Goal: Task Accomplishment & Management: Manage account settings

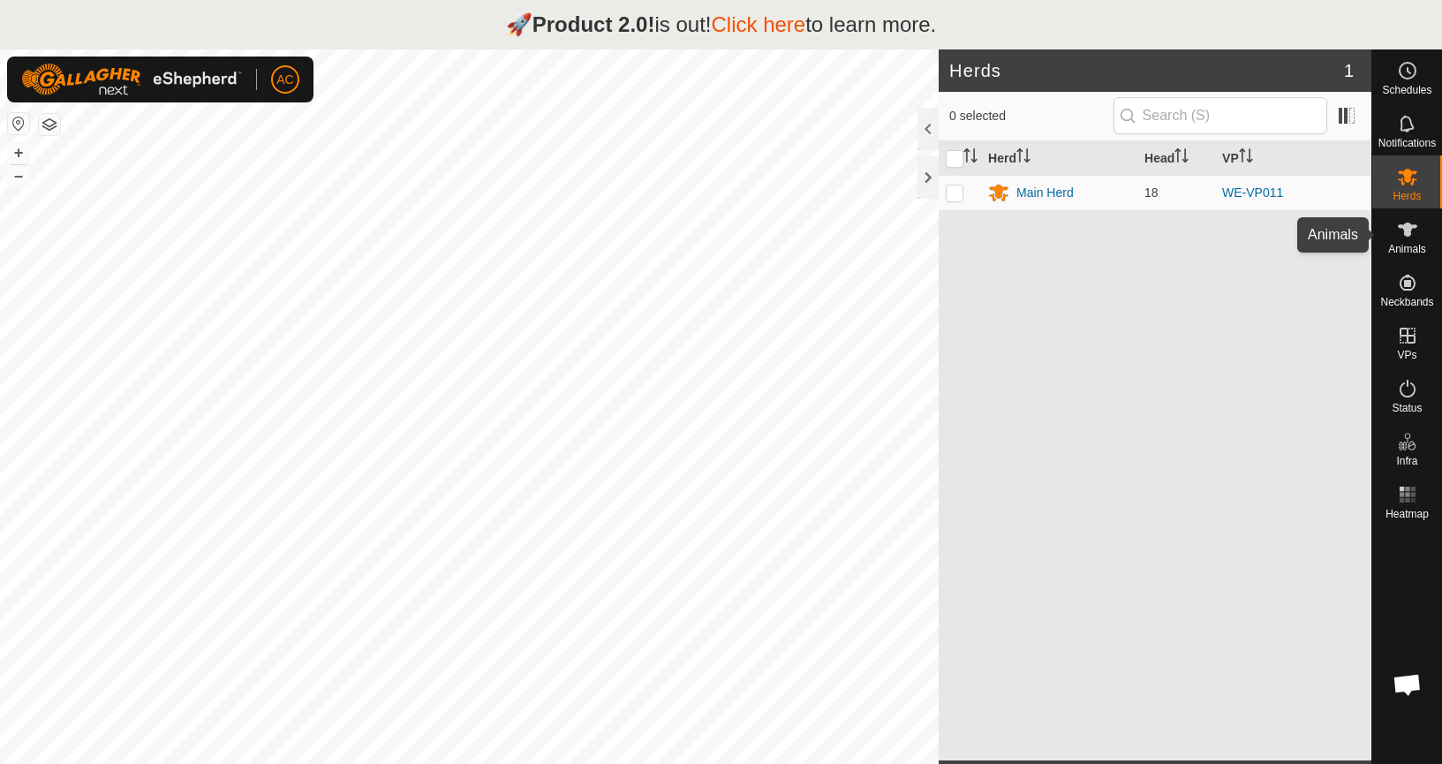
click at [1406, 244] on span "Animals" at bounding box center [1407, 249] width 38 height 11
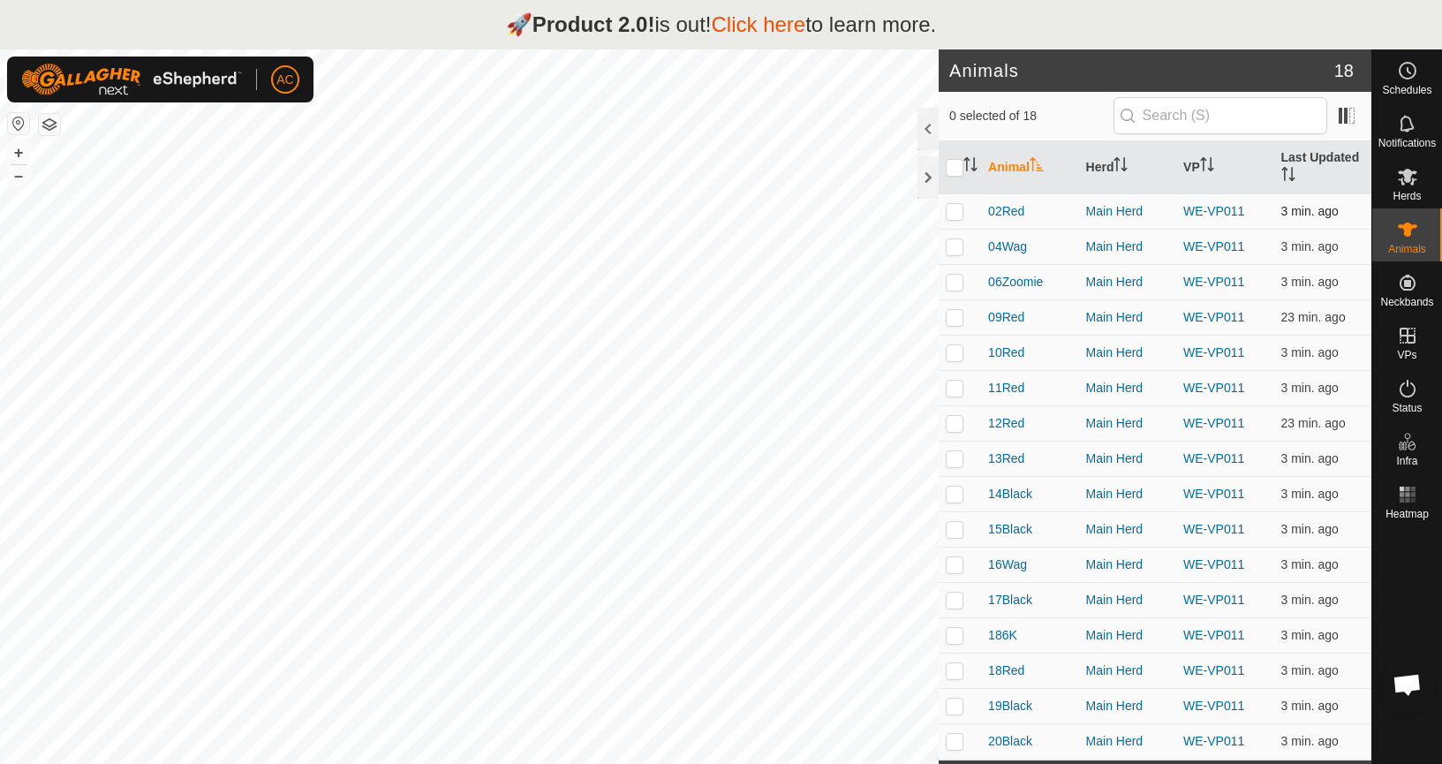
click at [946, 204] on p-tablecheckbox at bounding box center [954, 211] width 18 height 14
checkbox input "true"
click at [953, 252] on p-checkbox at bounding box center [954, 246] width 18 height 14
checkbox input "true"
click at [953, 350] on p-checkbox at bounding box center [954, 352] width 18 height 14
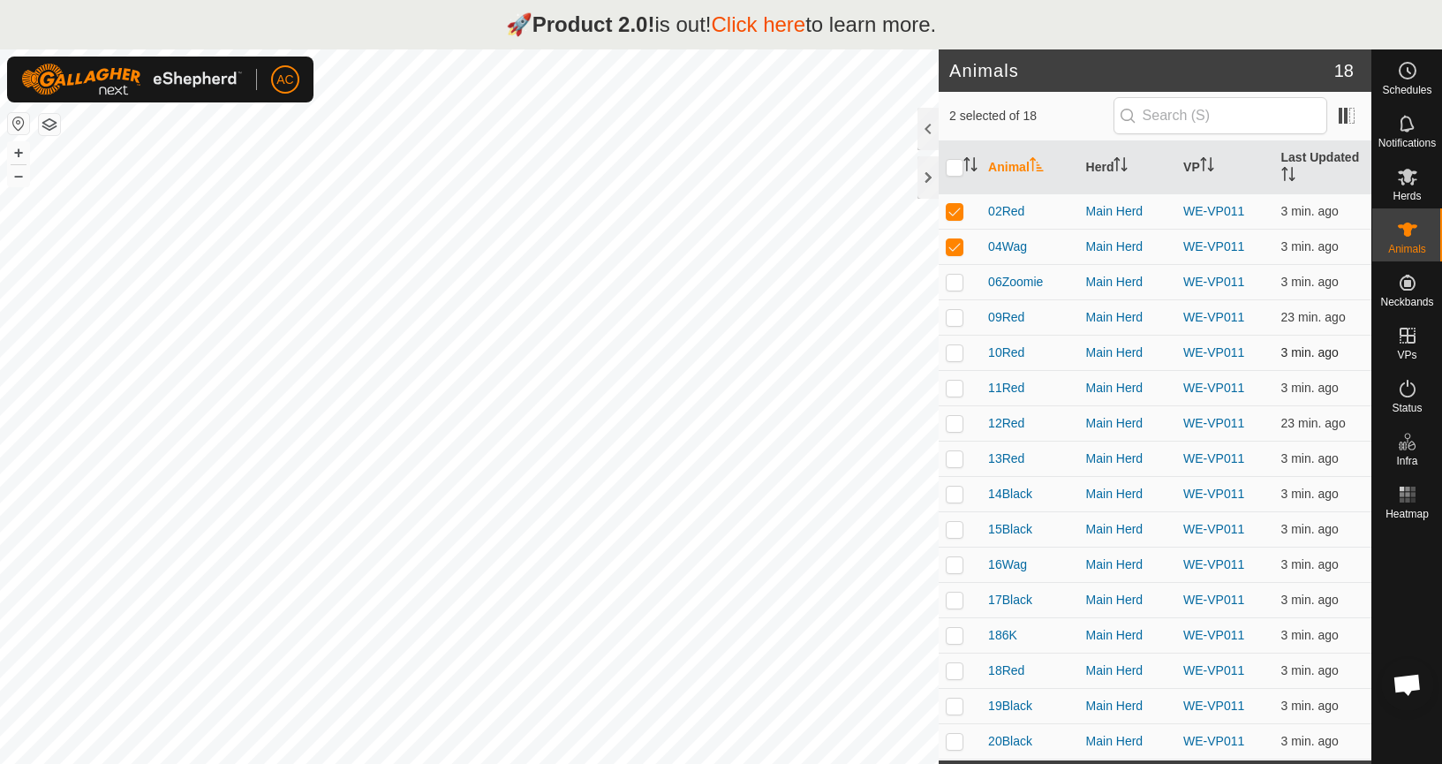
checkbox input "true"
click at [953, 392] on p-checkbox at bounding box center [954, 387] width 18 height 14
checkbox input "true"
click at [955, 497] on p-checkbox at bounding box center [954, 493] width 18 height 14
checkbox input "true"
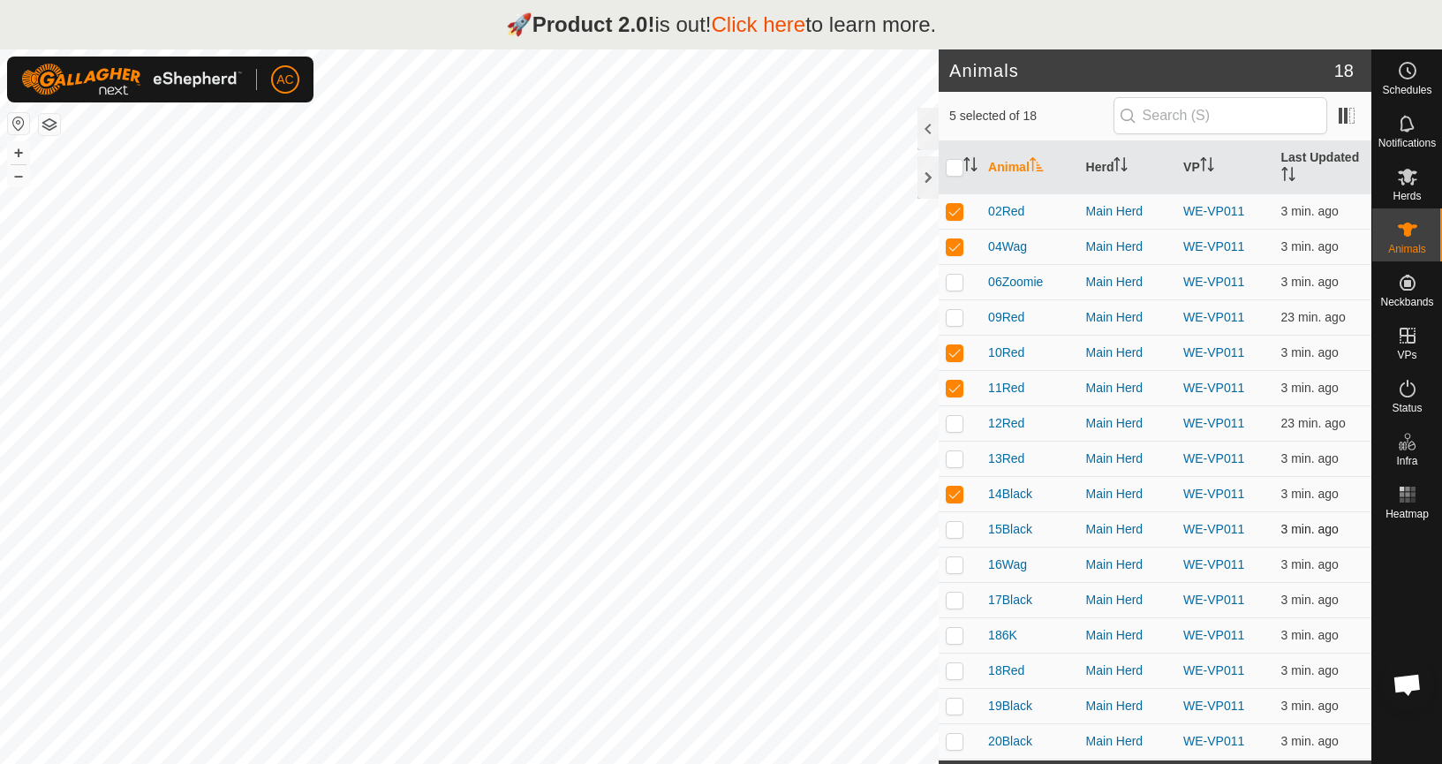
click at [953, 539] on td at bounding box center [959, 528] width 42 height 35
checkbox input "true"
click at [952, 639] on p-checkbox at bounding box center [954, 635] width 18 height 14
checkbox input "true"
click at [950, 681] on td at bounding box center [959, 669] width 42 height 35
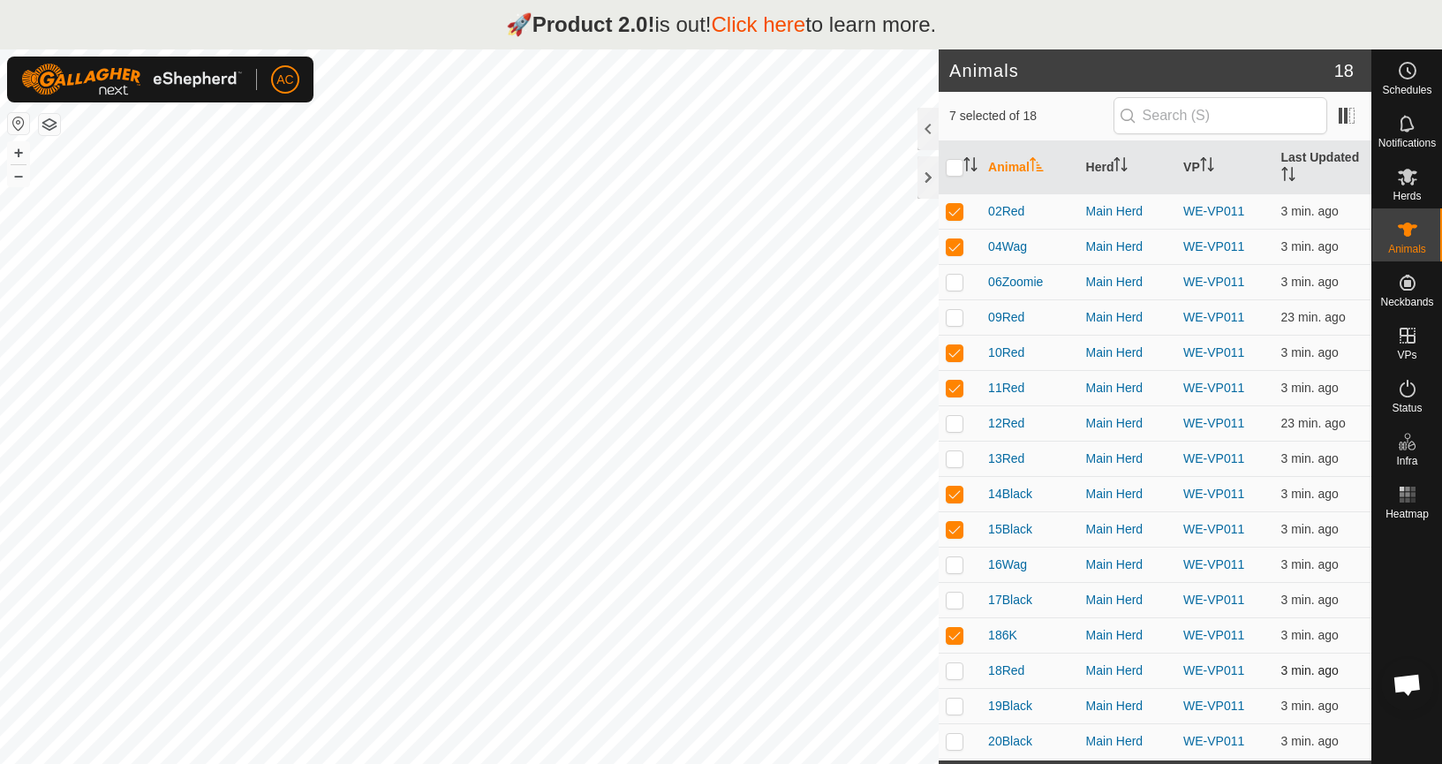
checkbox input "true"
click at [958, 742] on p-checkbox at bounding box center [954, 741] width 18 height 14
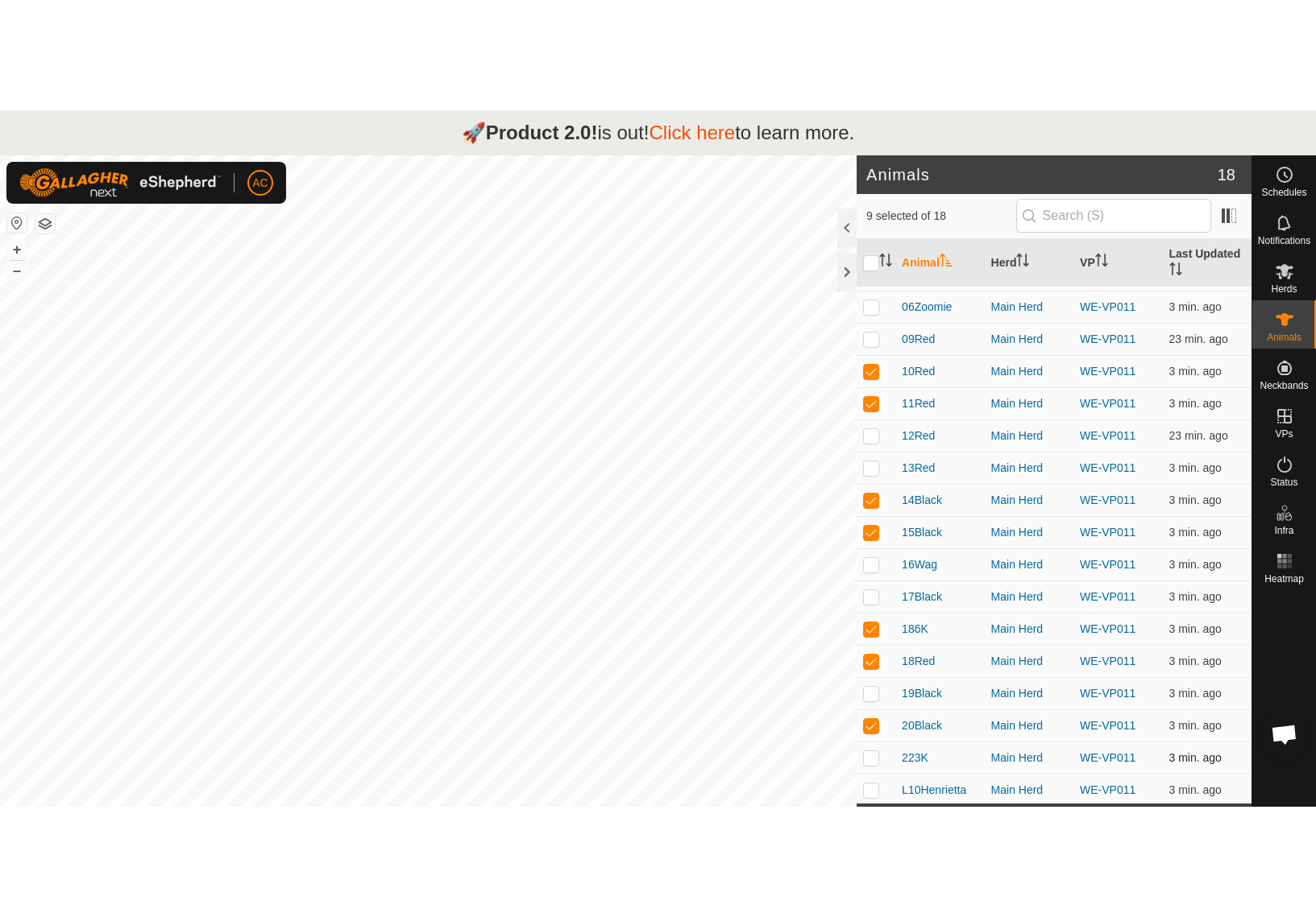
scroll to position [64, 0]
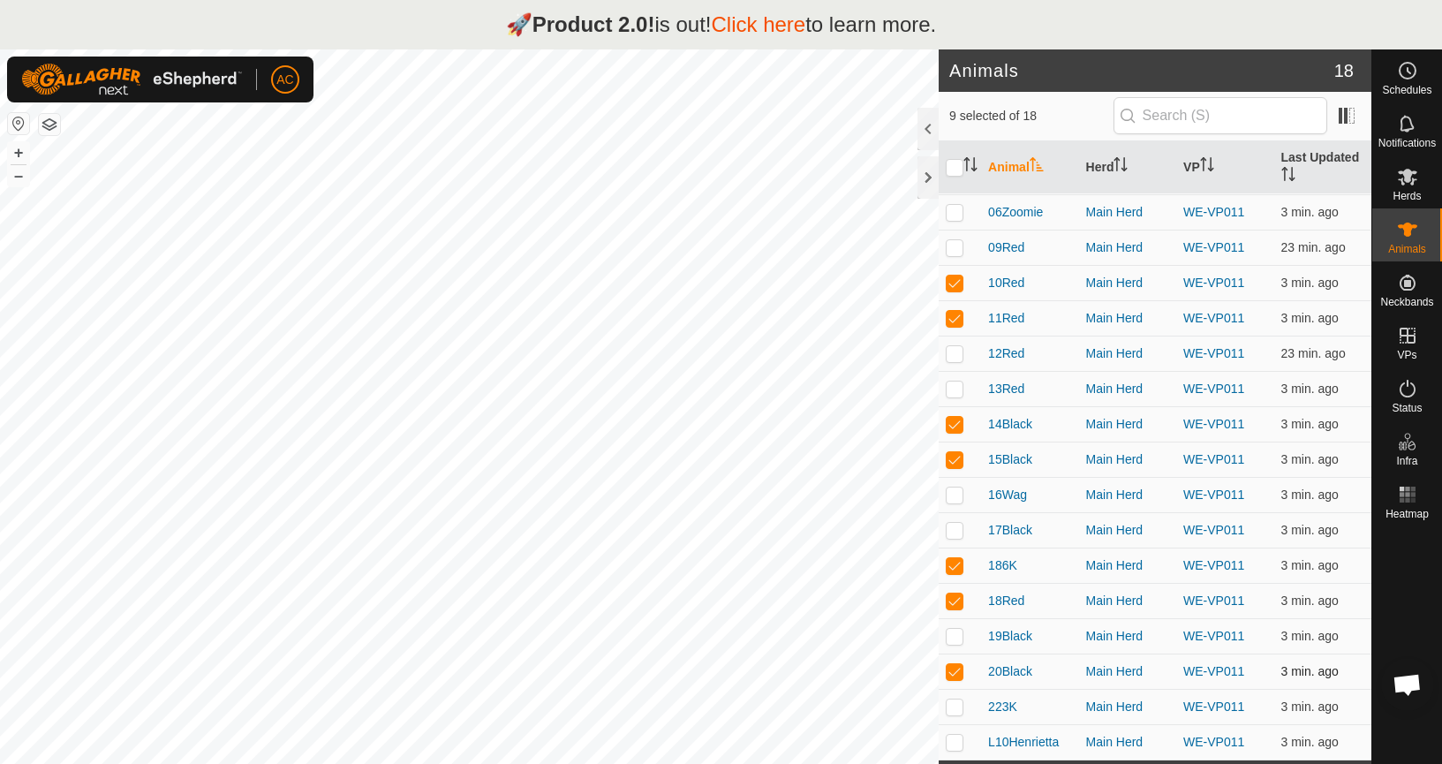
click at [949, 675] on p-checkbox at bounding box center [954, 671] width 18 height 14
checkbox input "false"
click at [951, 712] on p-checkbox at bounding box center [954, 706] width 18 height 14
checkbox input "true"
drag, startPoint x: 956, startPoint y: 743, endPoint x: 977, endPoint y: 736, distance: 22.3
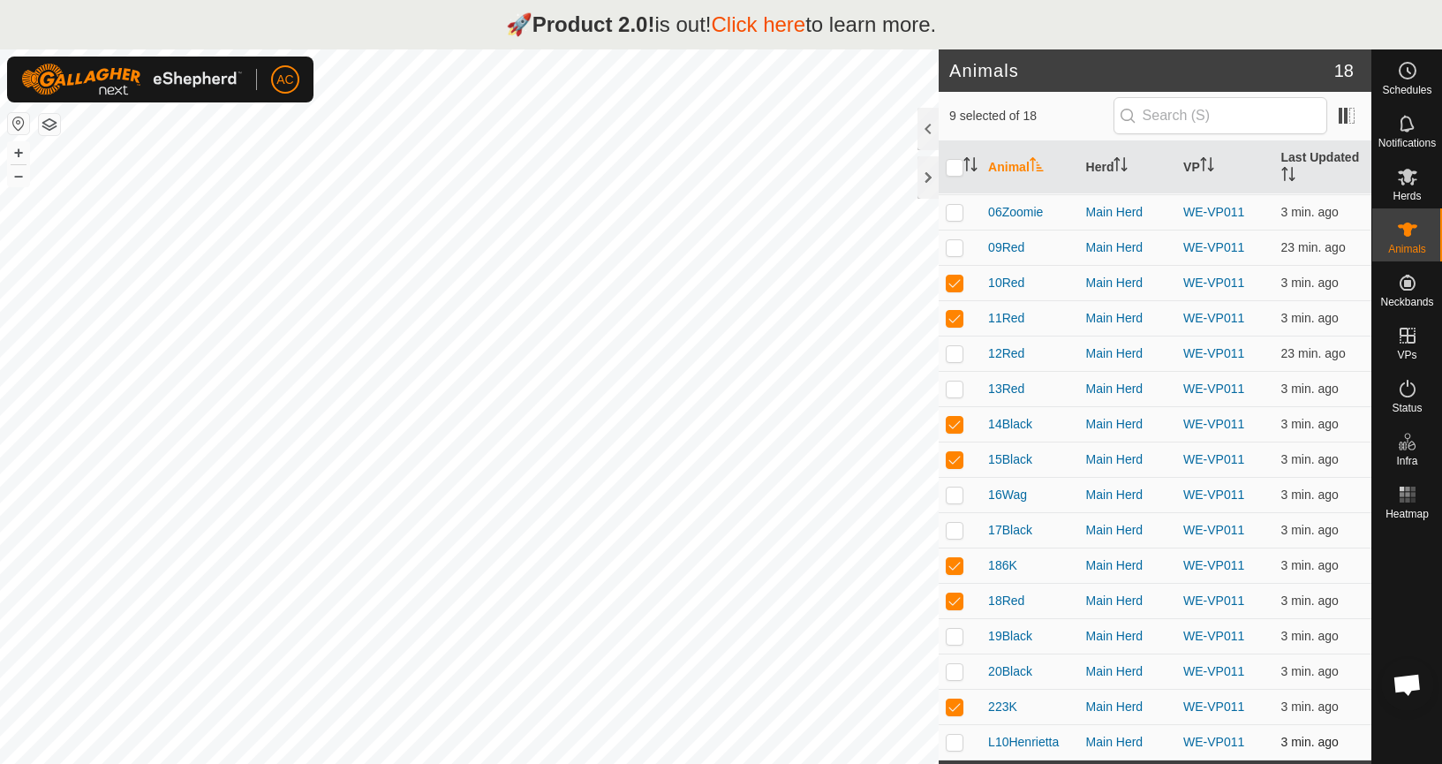
click at [956, 744] on p-checkbox at bounding box center [954, 741] width 18 height 14
checkbox input "true"
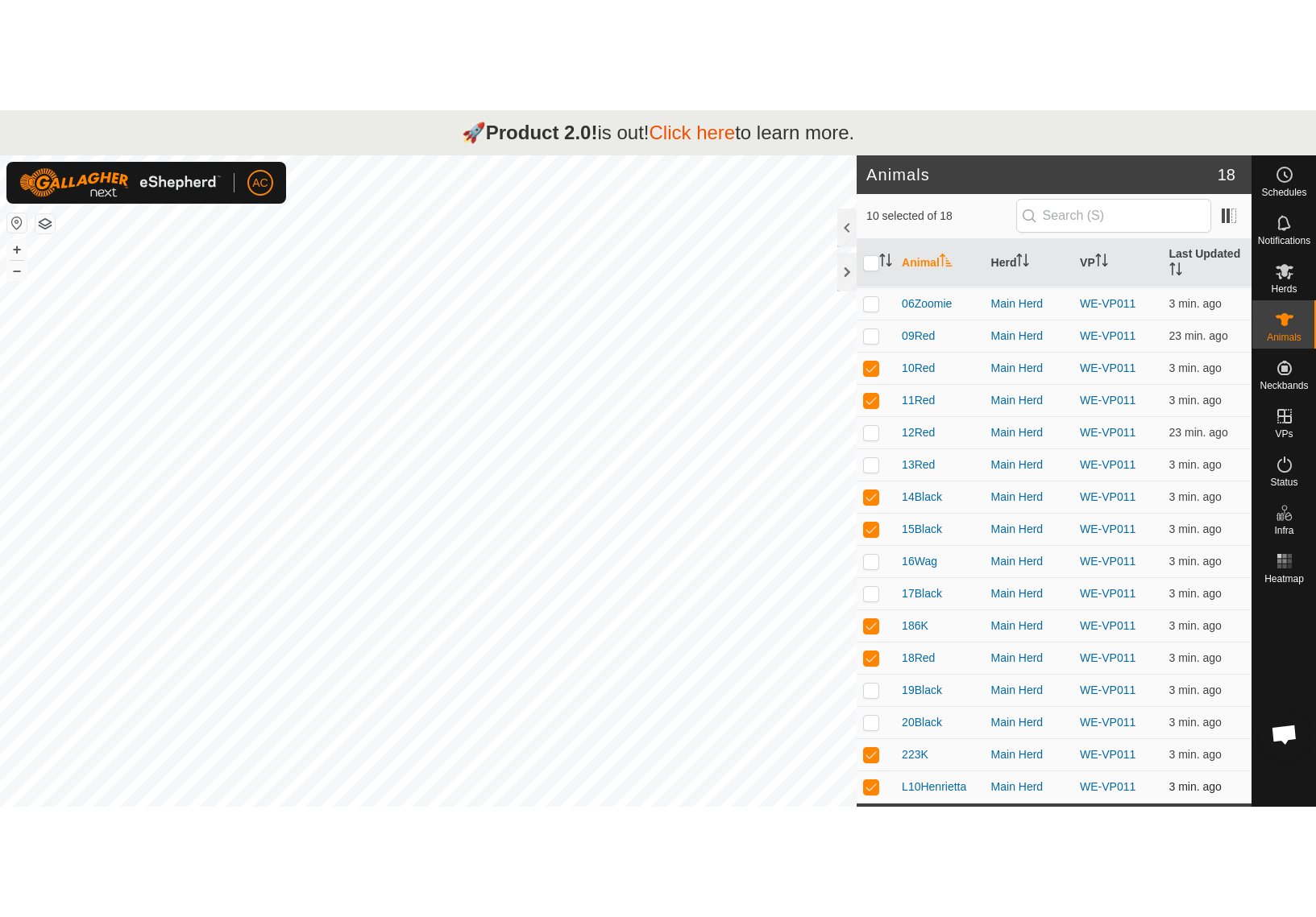
scroll to position [0, 0]
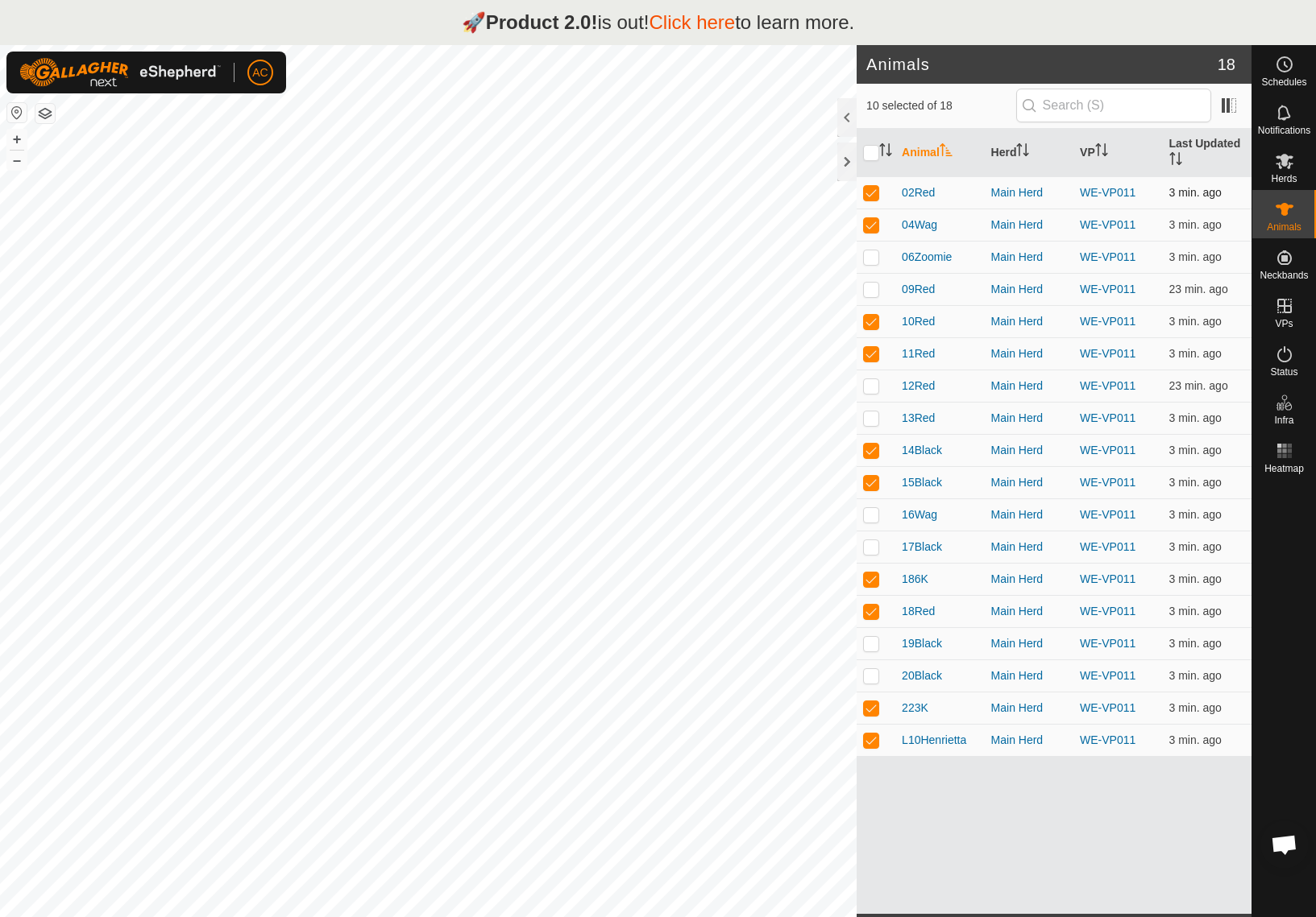
click at [874, 195] on p-checkbox at bounding box center [871, 193] width 16 height 13
checkbox input "false"
click at [870, 151] on input "checkbox" at bounding box center [871, 153] width 16 height 16
checkbox input "true"
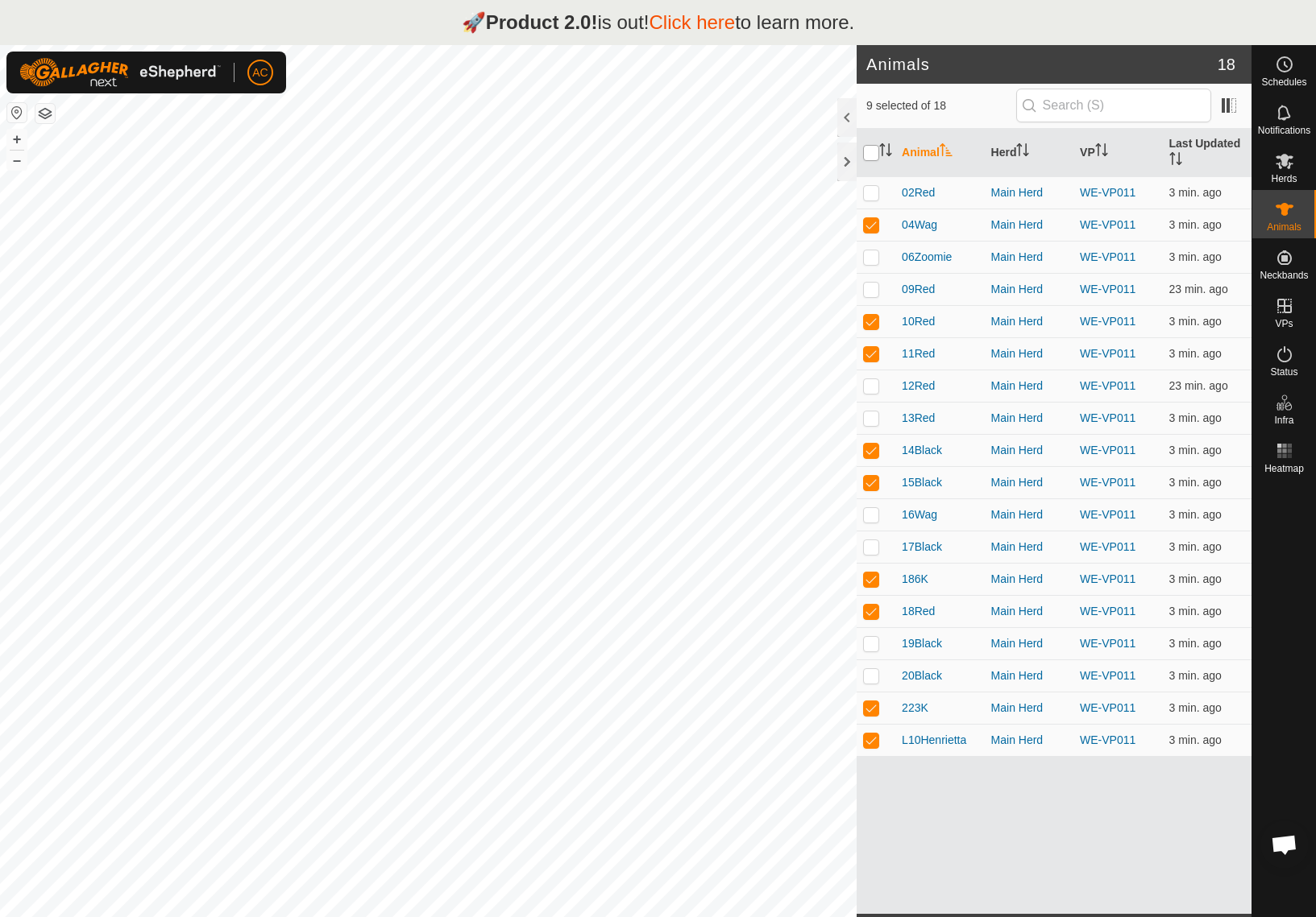
checkbox input "true"
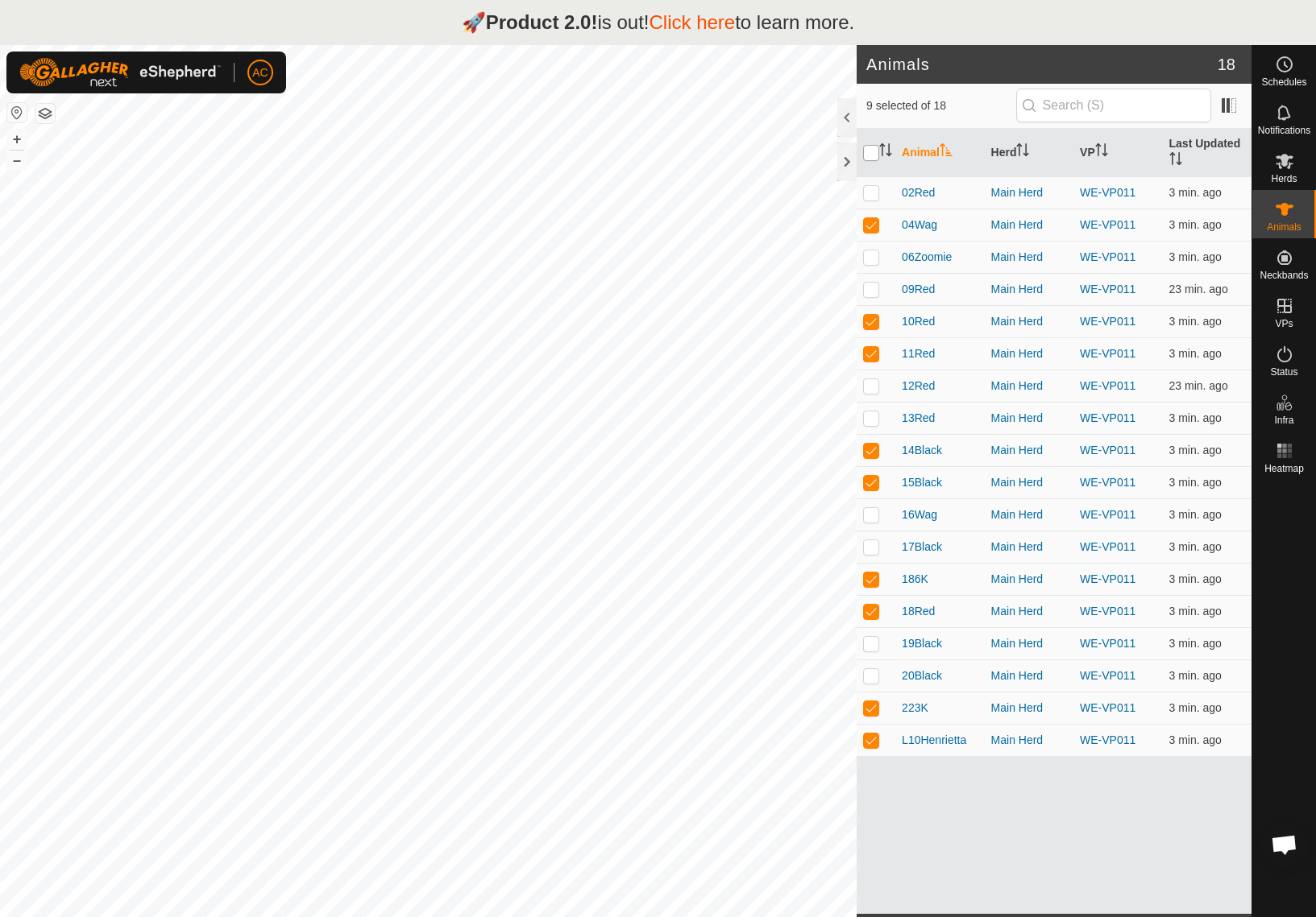
checkbox input "true"
click at [870, 151] on input "checkbox" at bounding box center [871, 153] width 16 height 16
checkbox input "false"
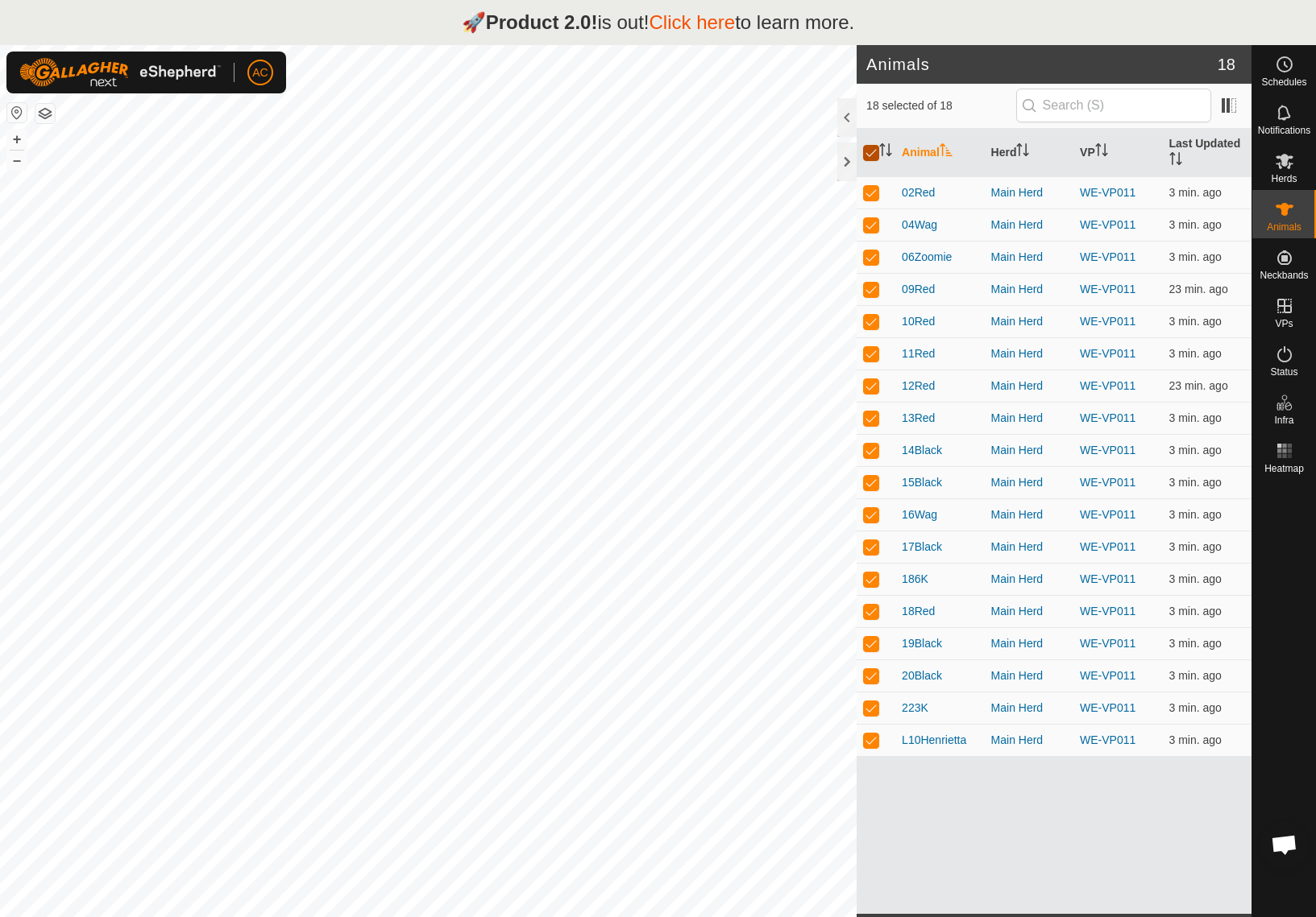
checkbox input "false"
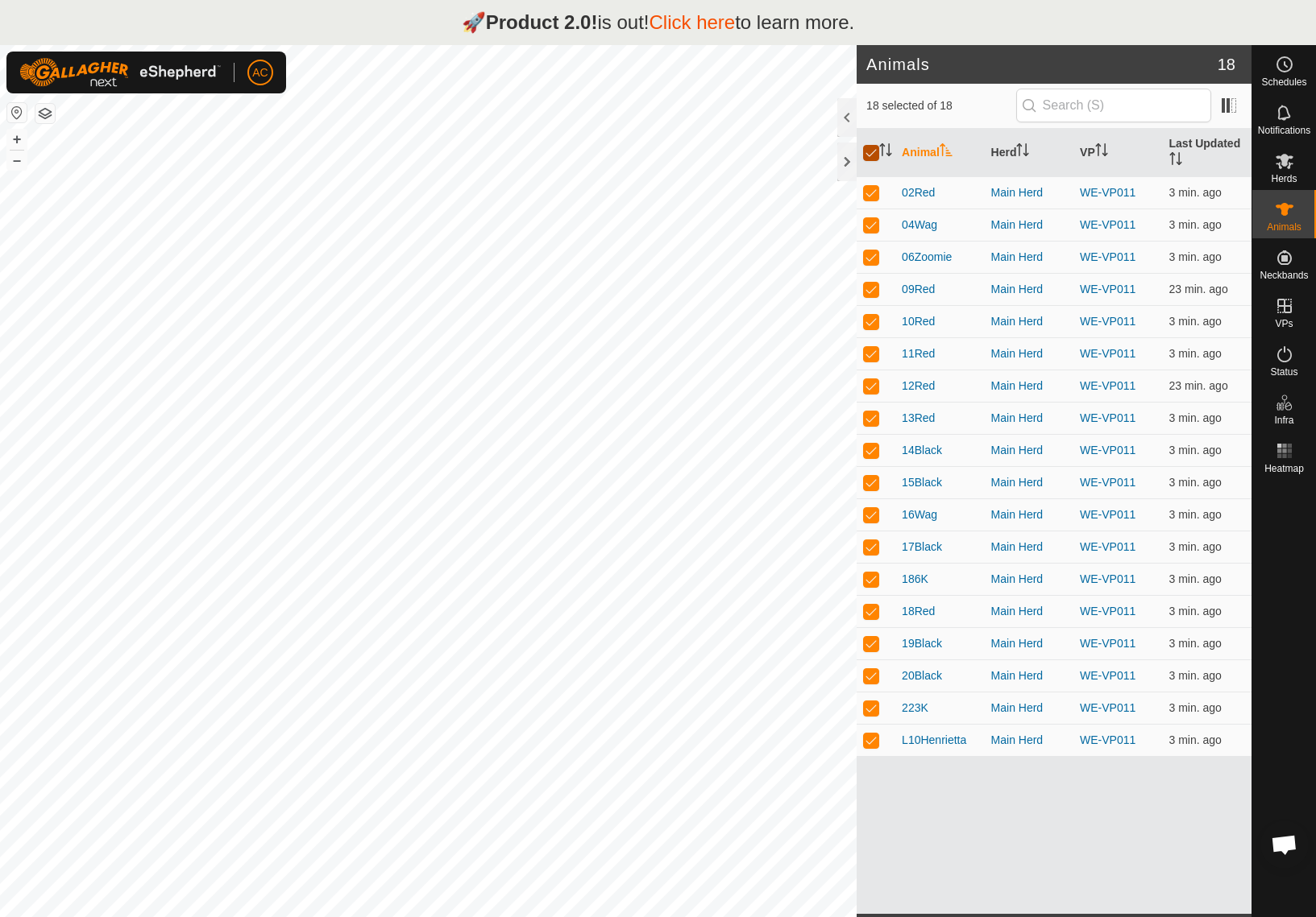
checkbox input "false"
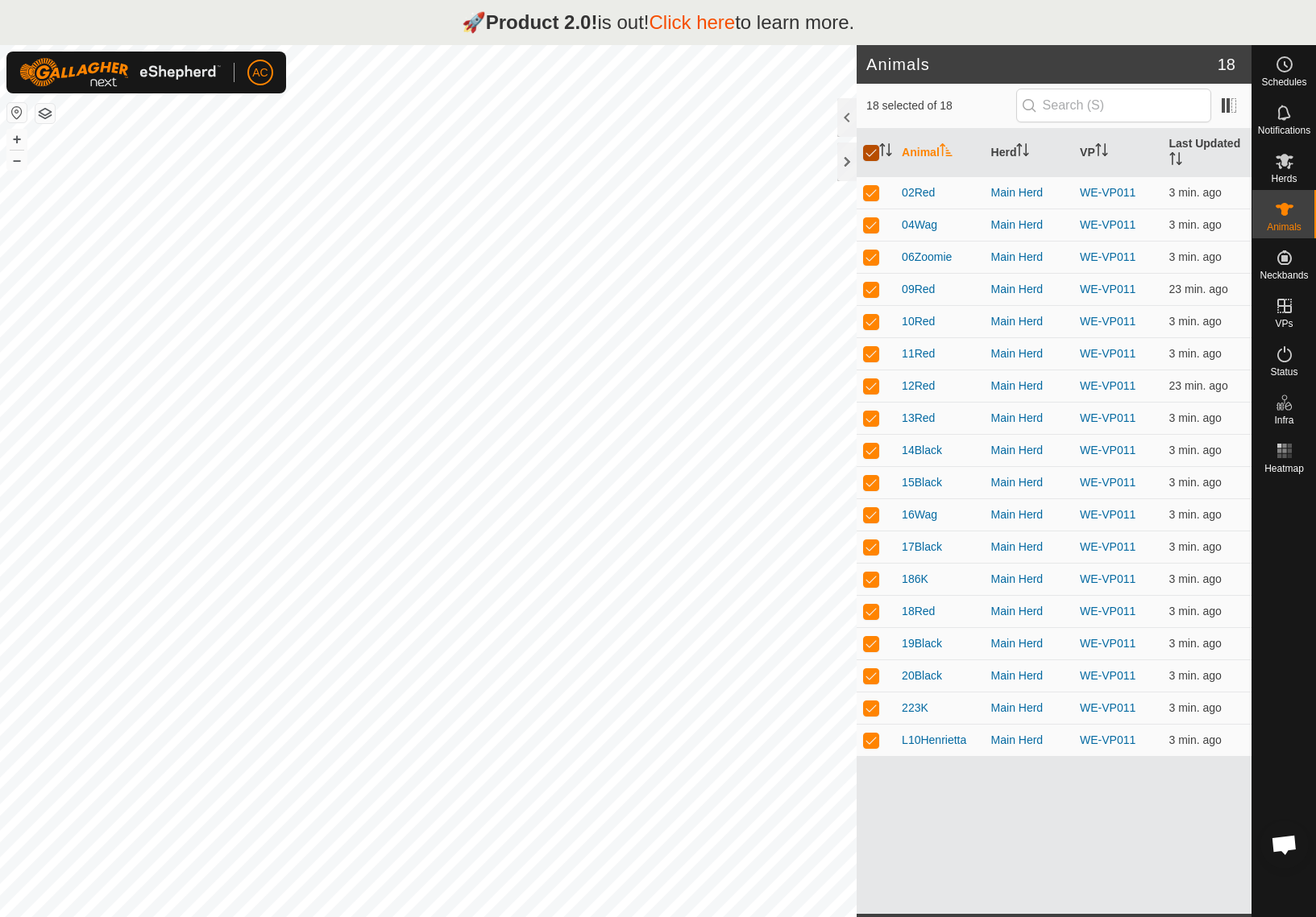
checkbox input "false"
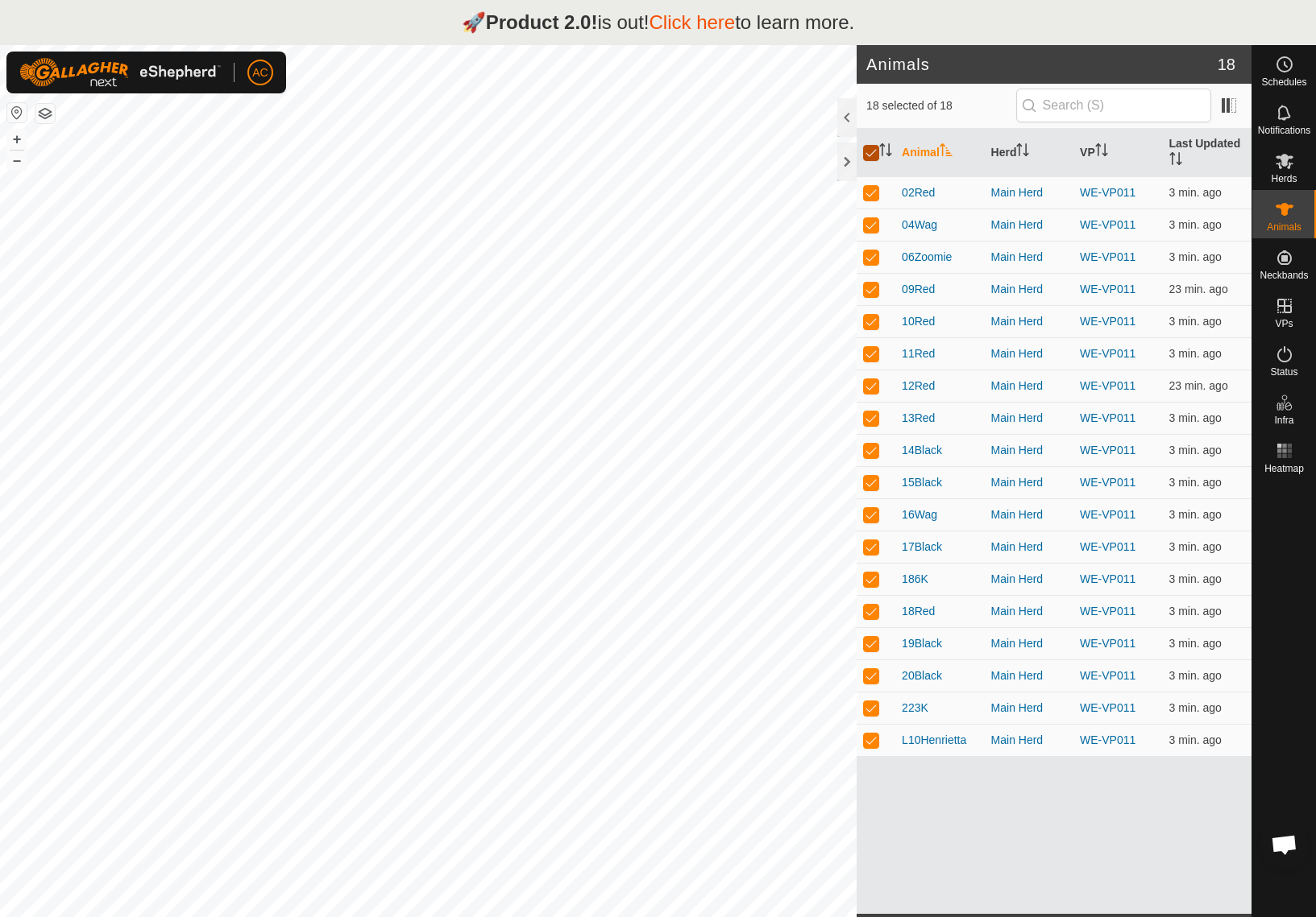
checkbox input "false"
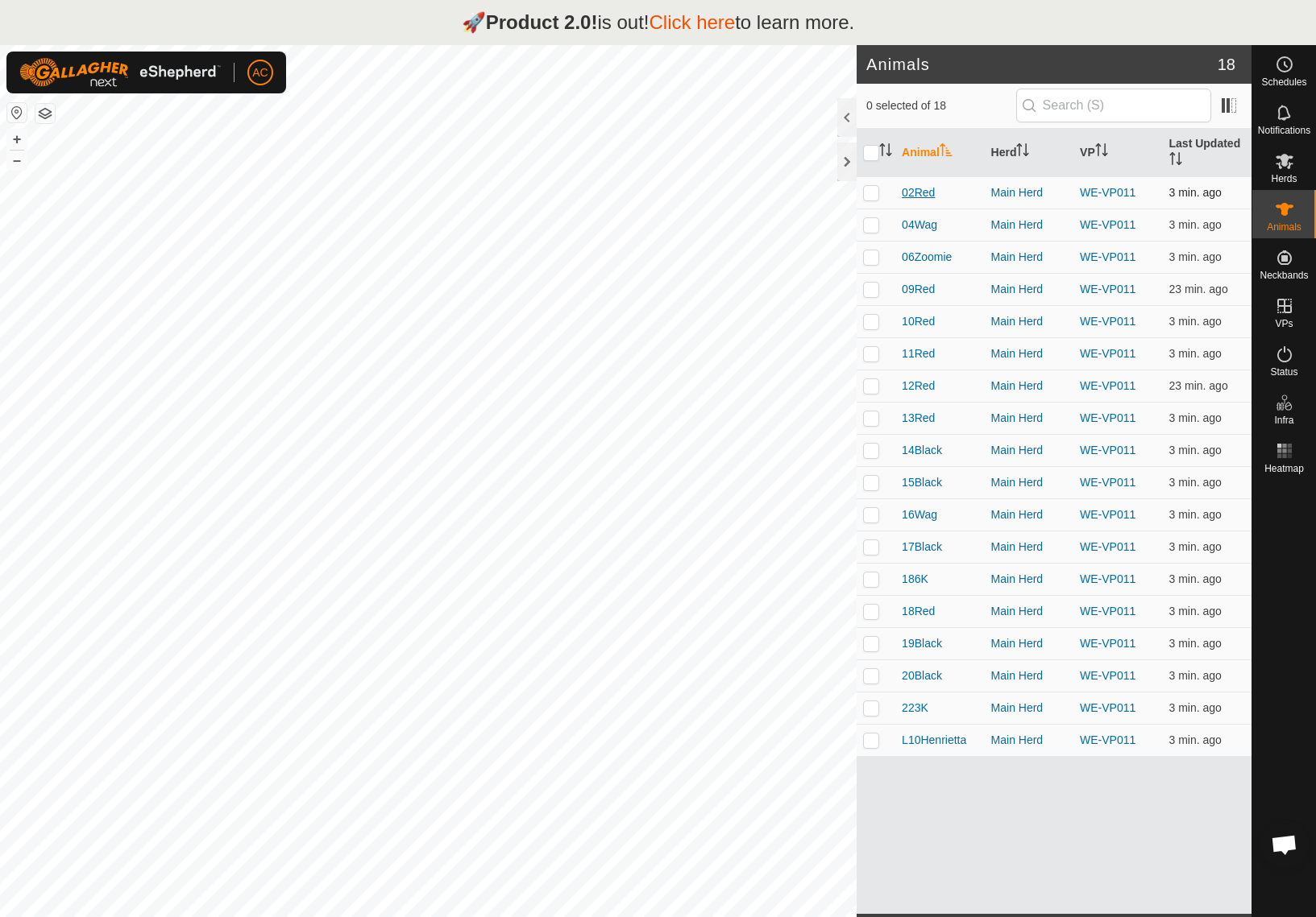
click at [922, 189] on span "02Red" at bounding box center [918, 193] width 33 height 17
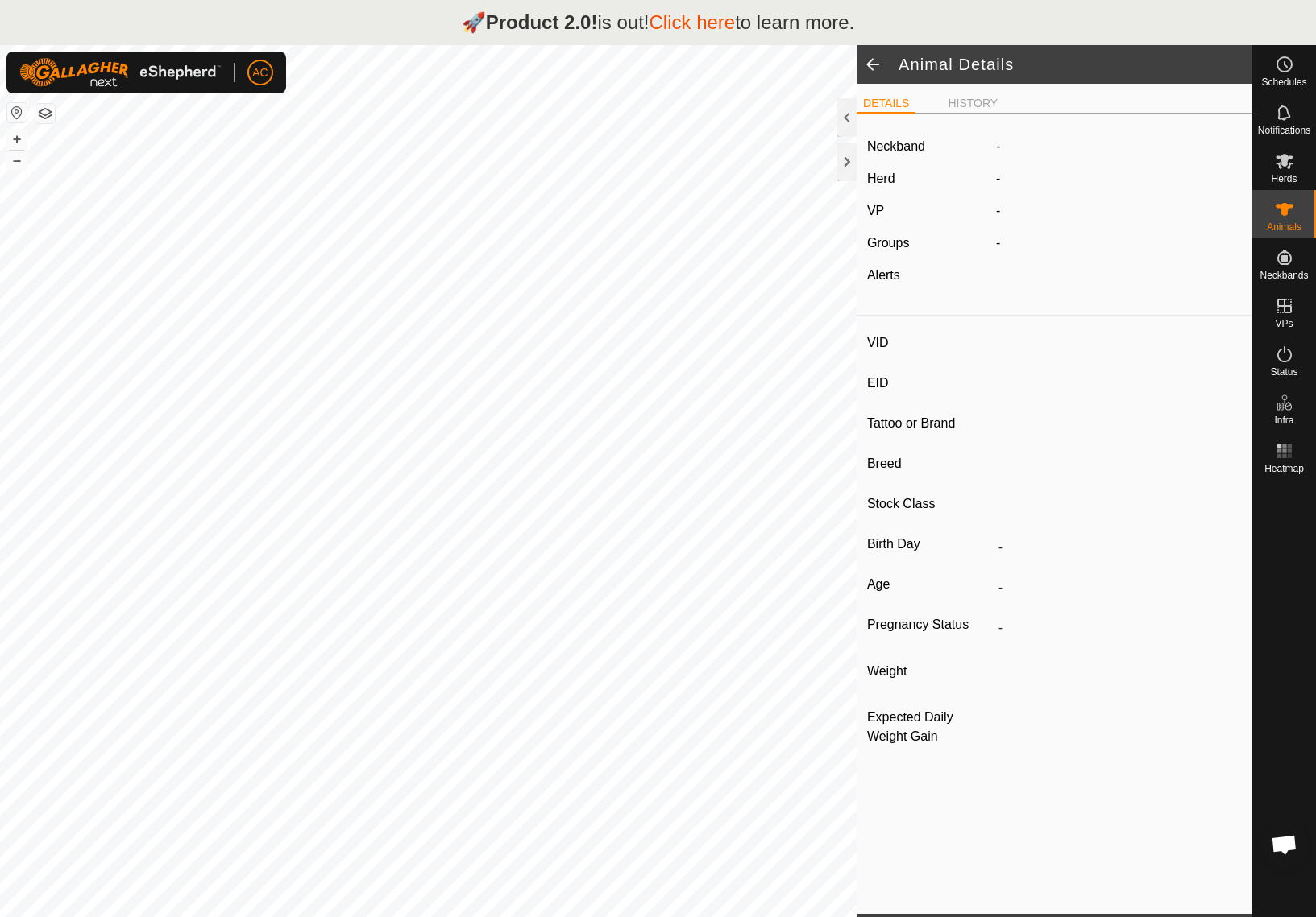
type input "02Red"
type input "-"
type input "DD"
type input "Red Angus"
type input "-"
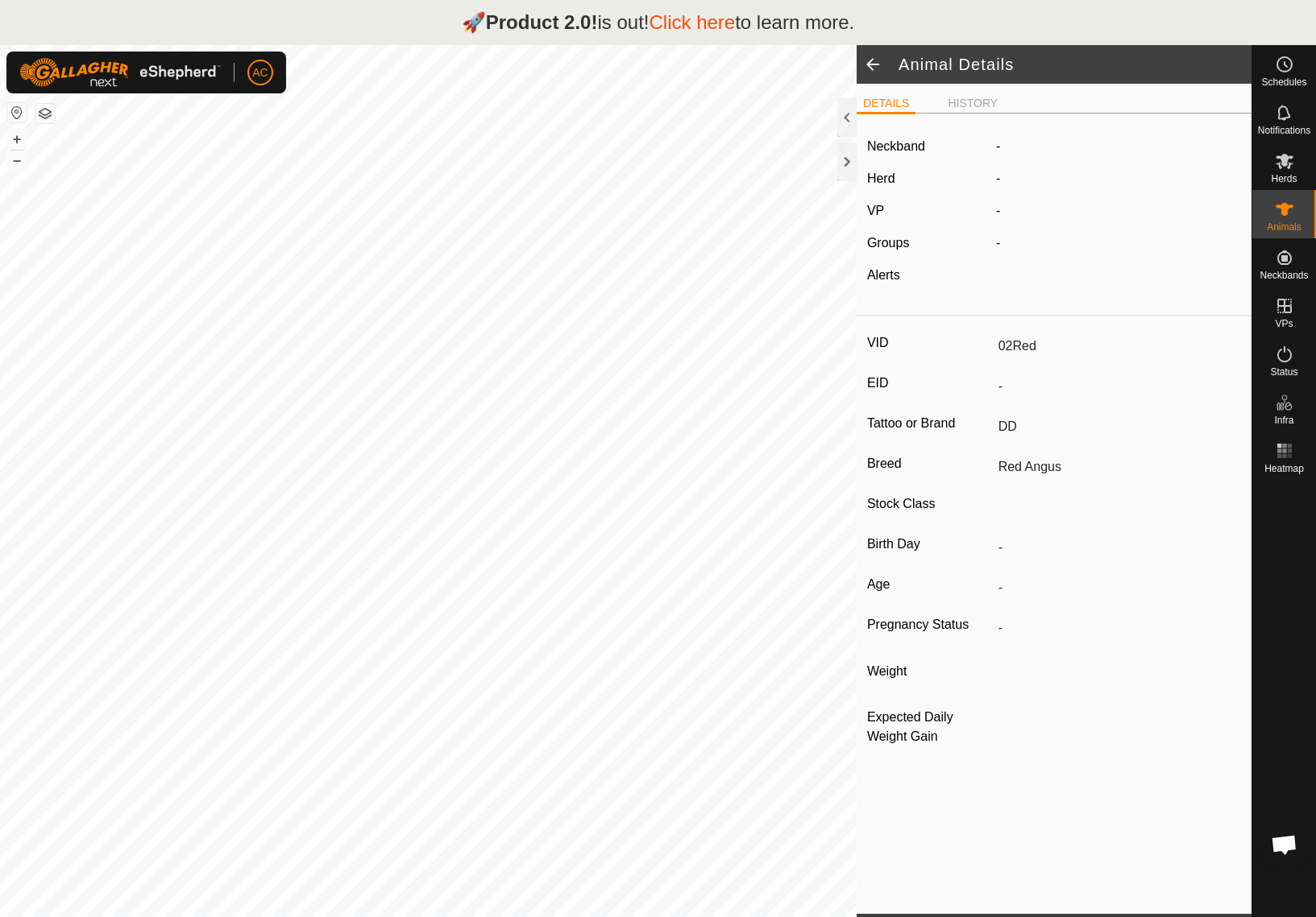
type input "08/2024"
type input "1 year 1 month"
type input "0 kg"
type input "-"
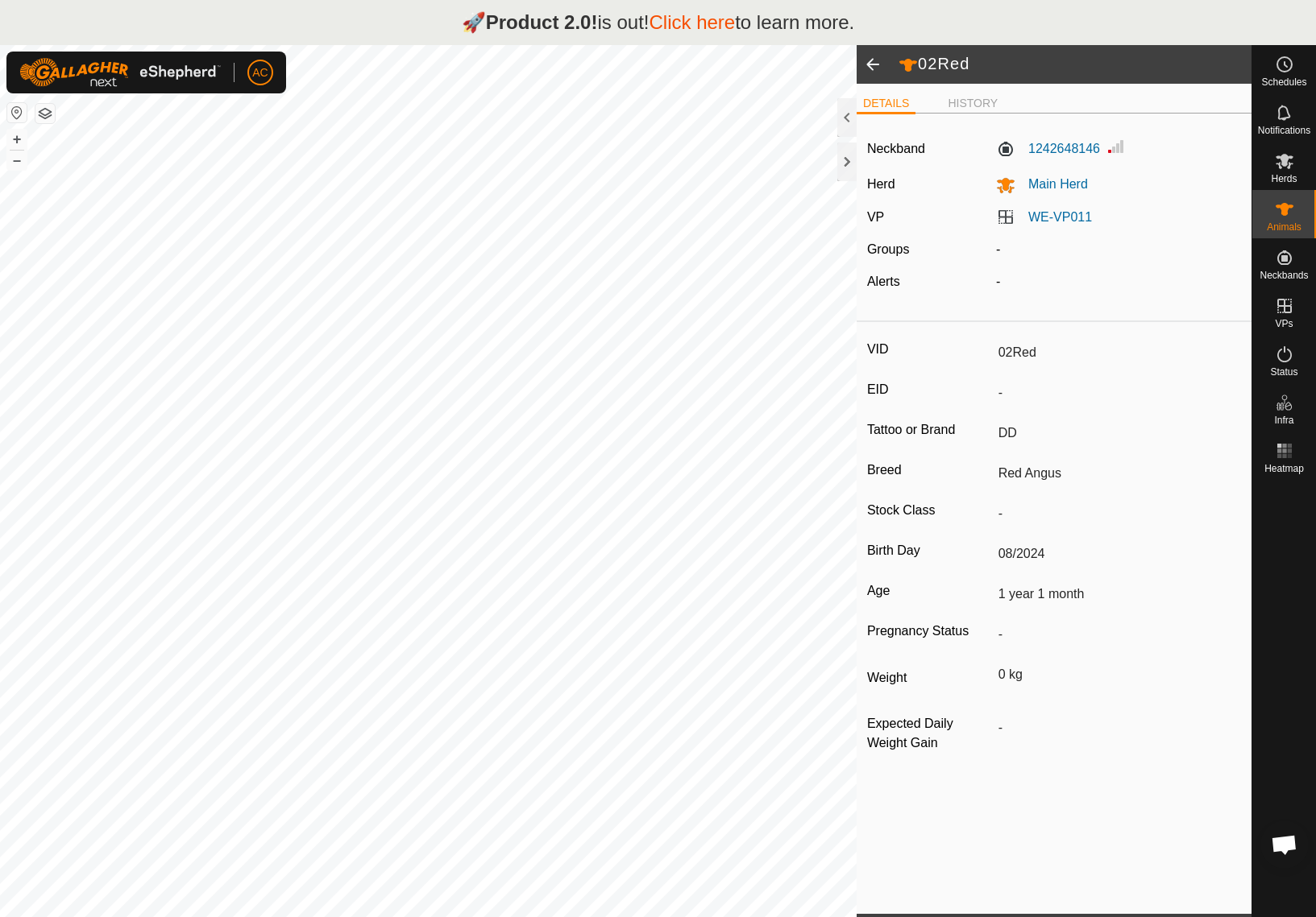
click at [872, 57] on span at bounding box center [872, 64] width 32 height 38
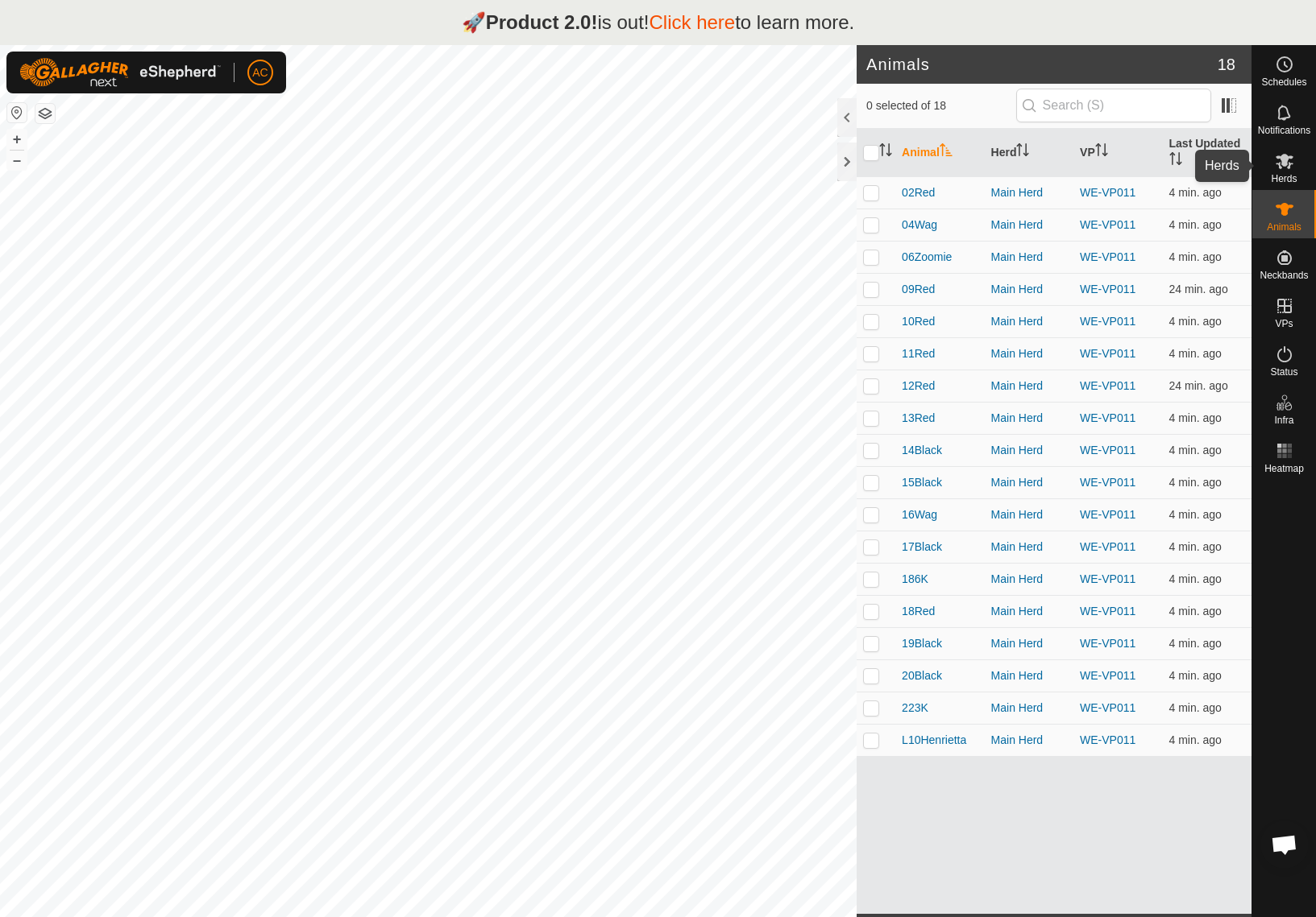
click at [1289, 152] on icon at bounding box center [1284, 161] width 19 height 19
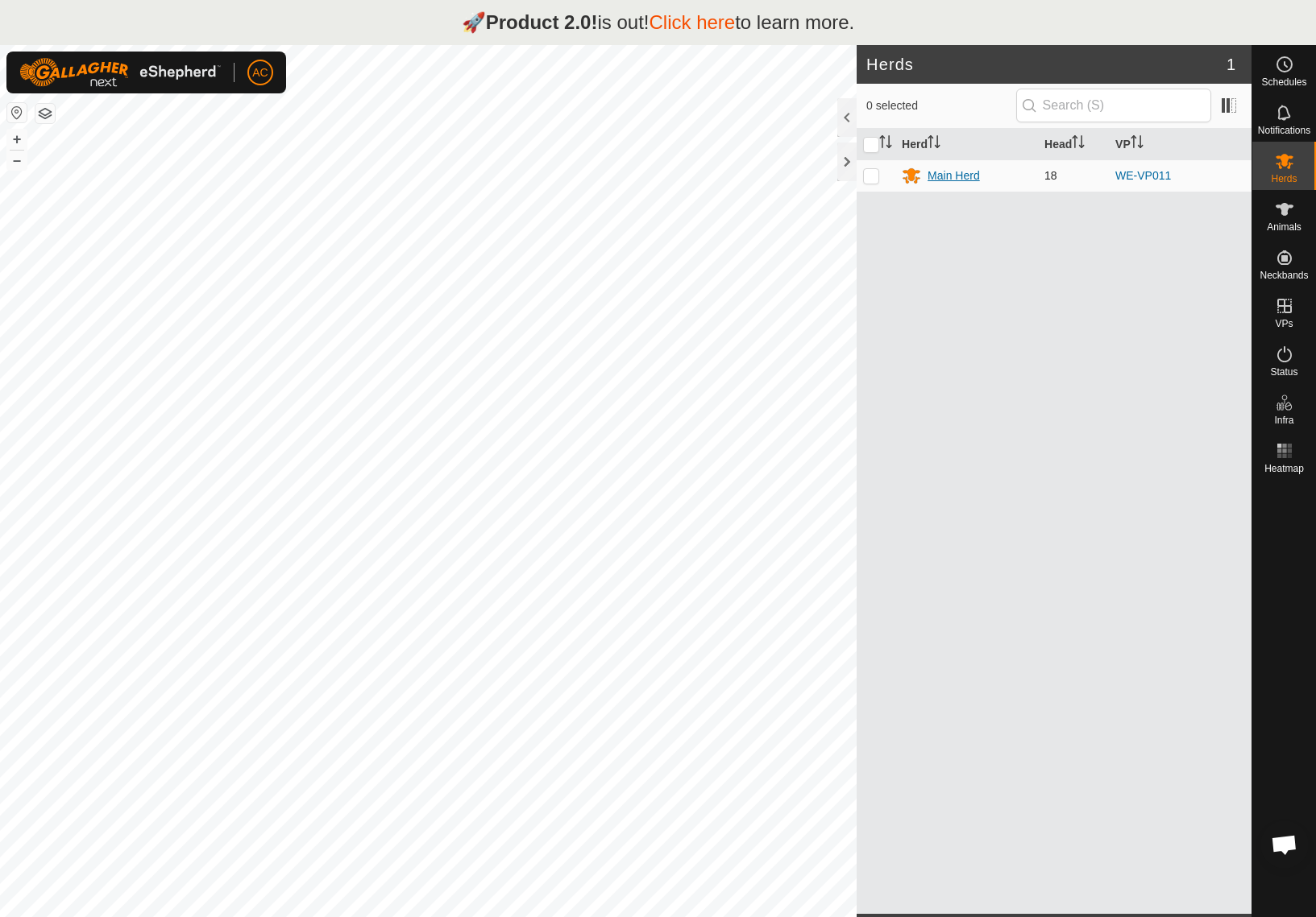
click at [949, 170] on div "Main Herd" at bounding box center [953, 176] width 52 height 17
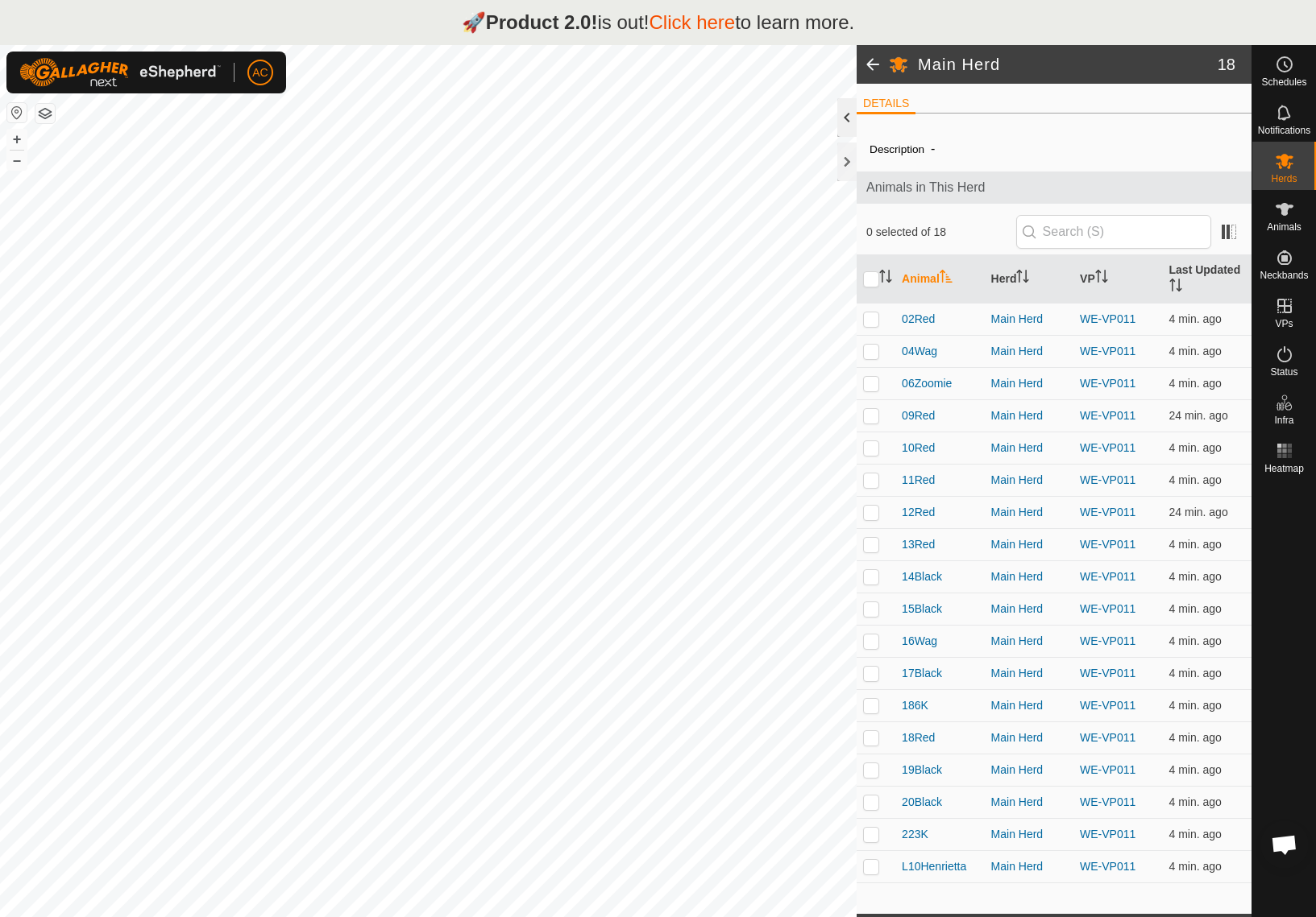
click at [845, 115] on div at bounding box center [846, 118] width 19 height 38
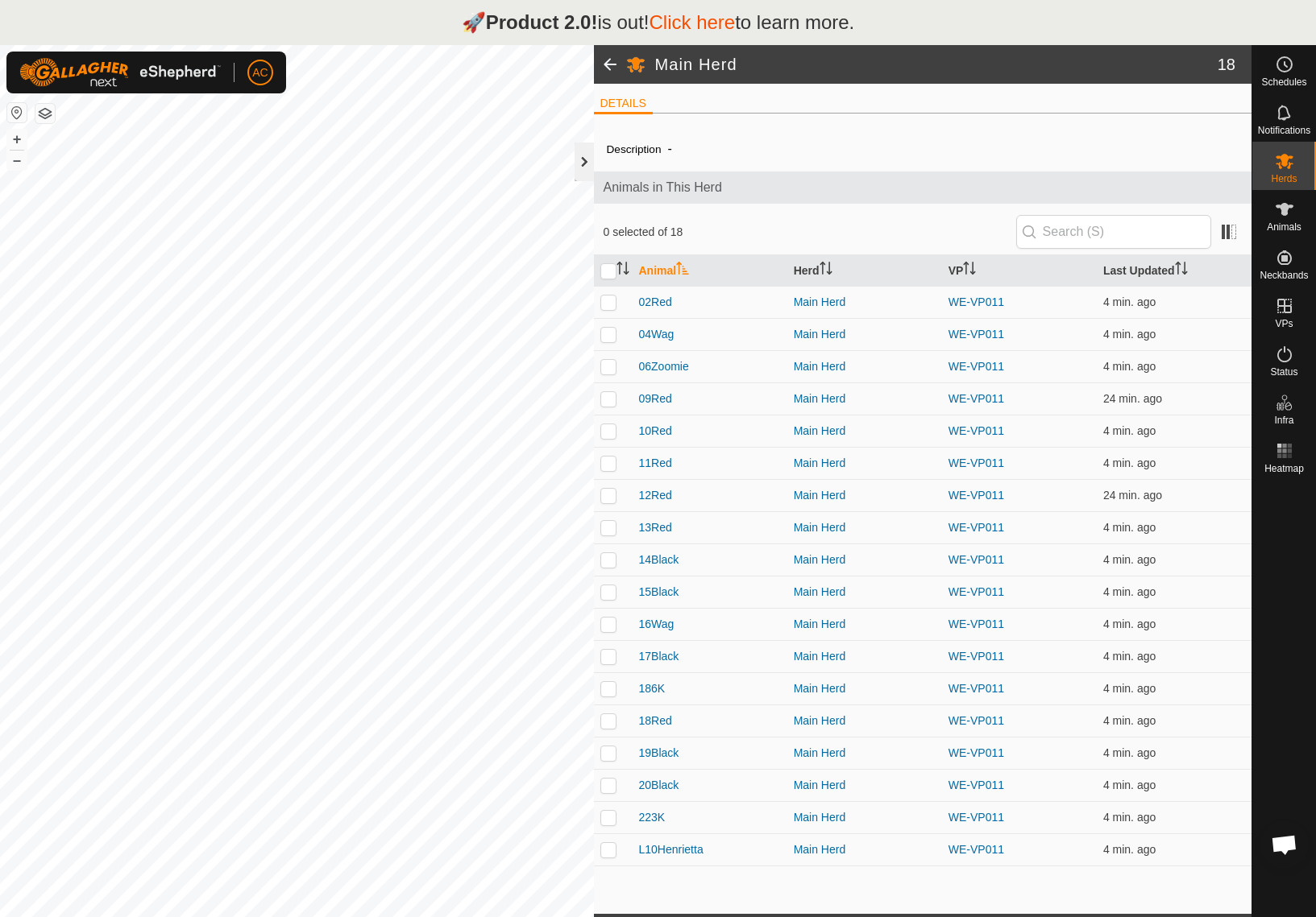
click at [581, 171] on div at bounding box center [583, 162] width 19 height 38
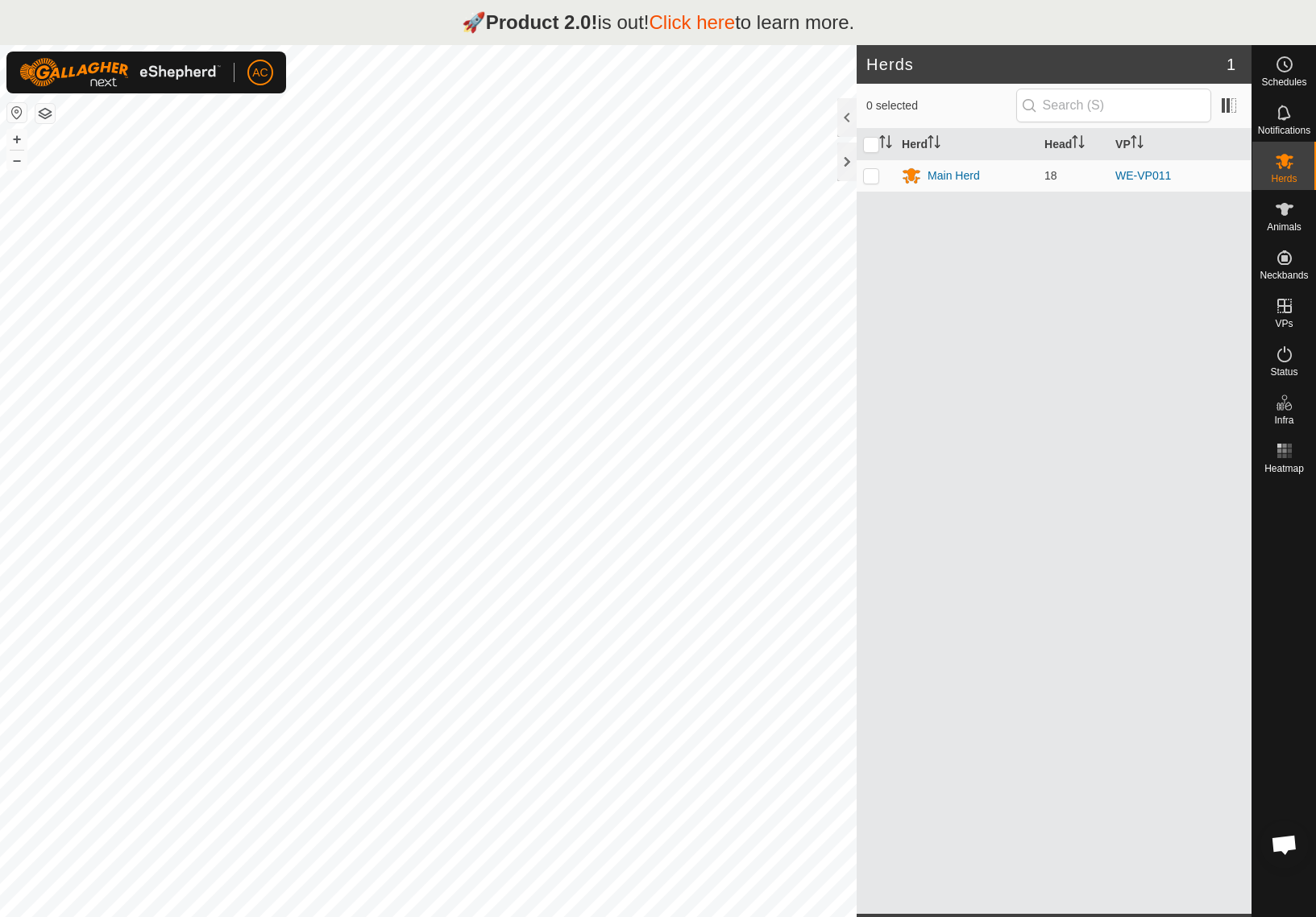
click at [676, 23] on link "Click here" at bounding box center [692, 22] width 86 height 22
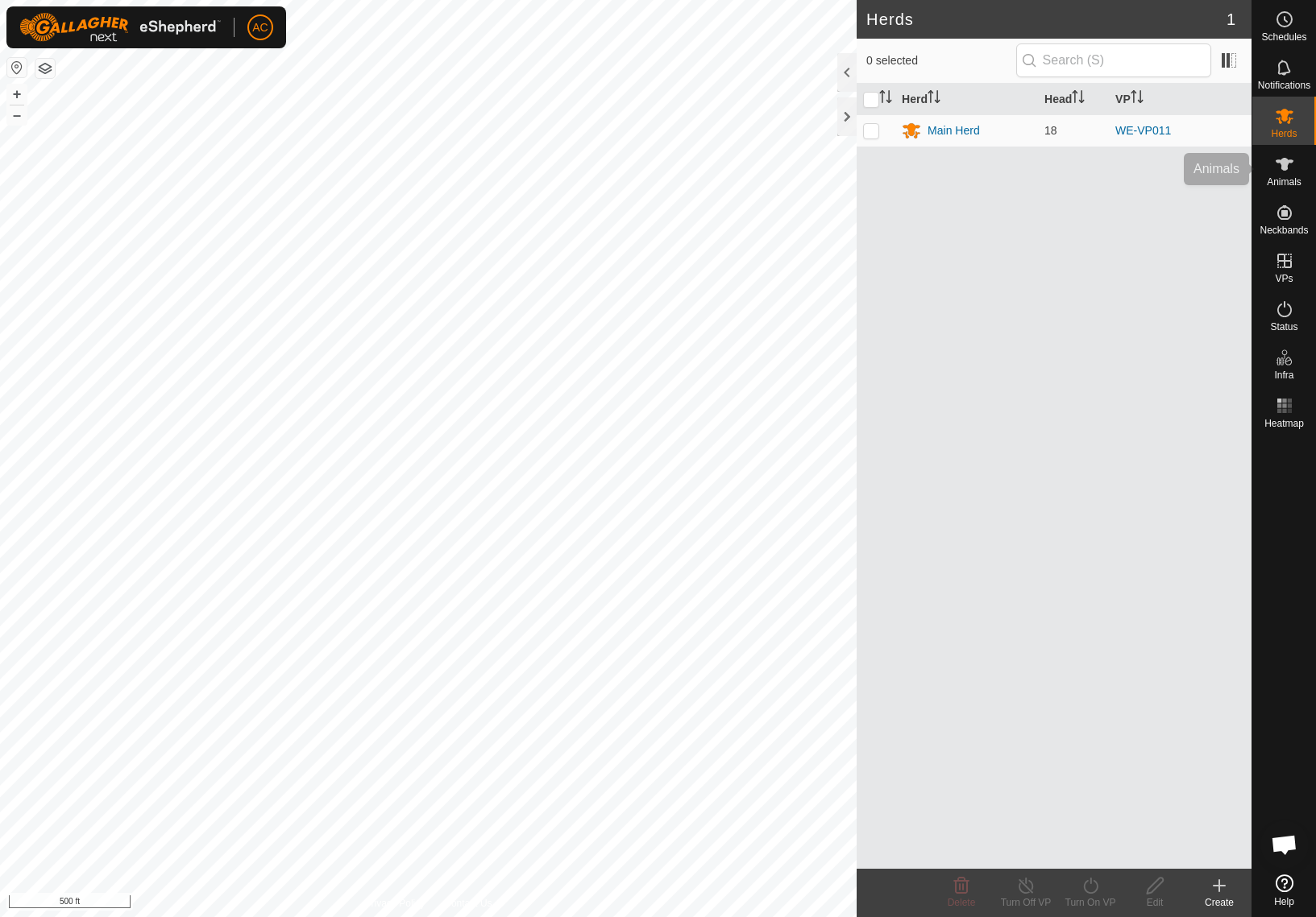
click at [1274, 177] on span "Animals" at bounding box center [1284, 182] width 35 height 10
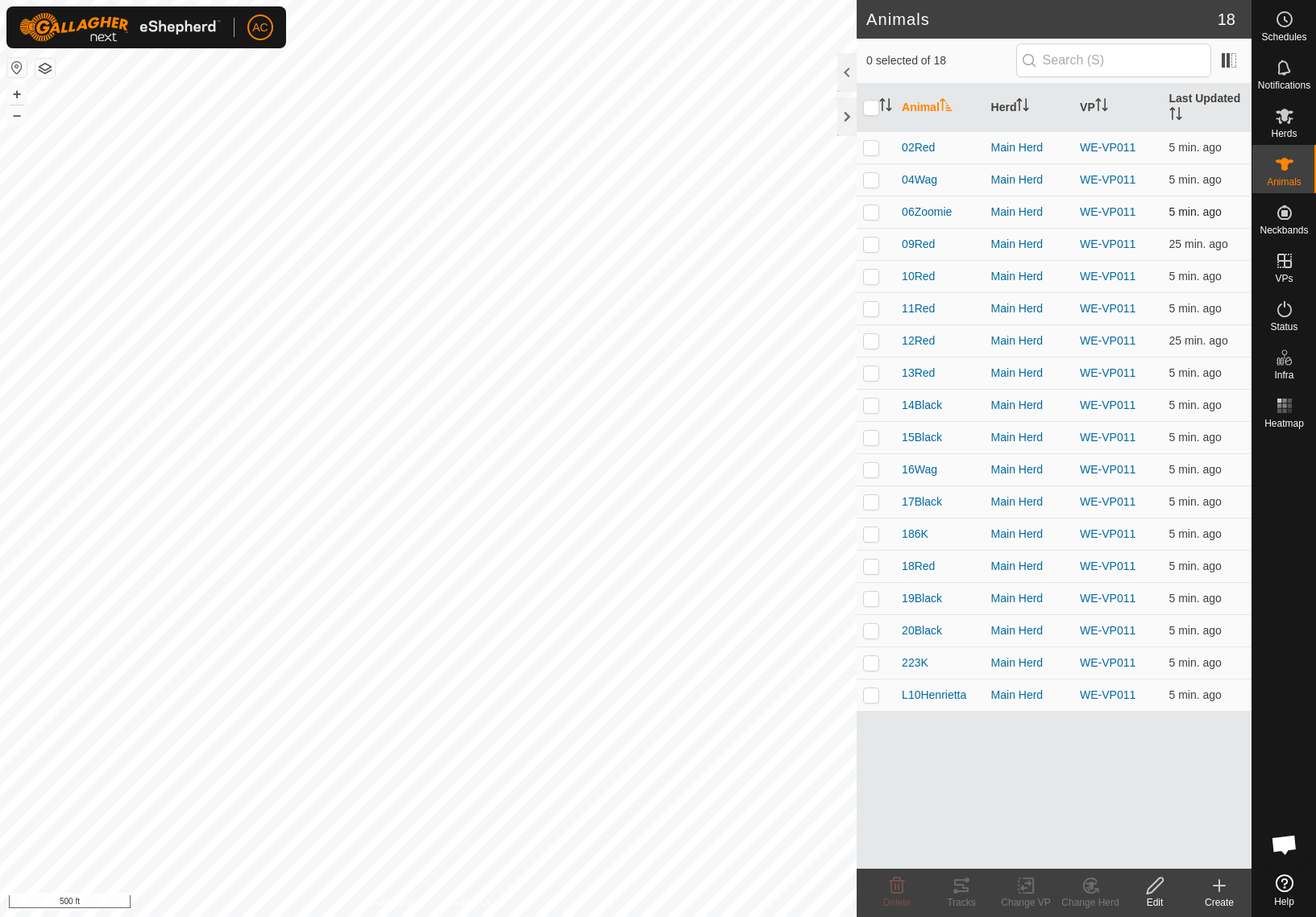
click at [914, 226] on td "06Zoomie" at bounding box center [939, 212] width 89 height 32
click at [917, 214] on span "06Zoomie" at bounding box center [926, 212] width 50 height 17
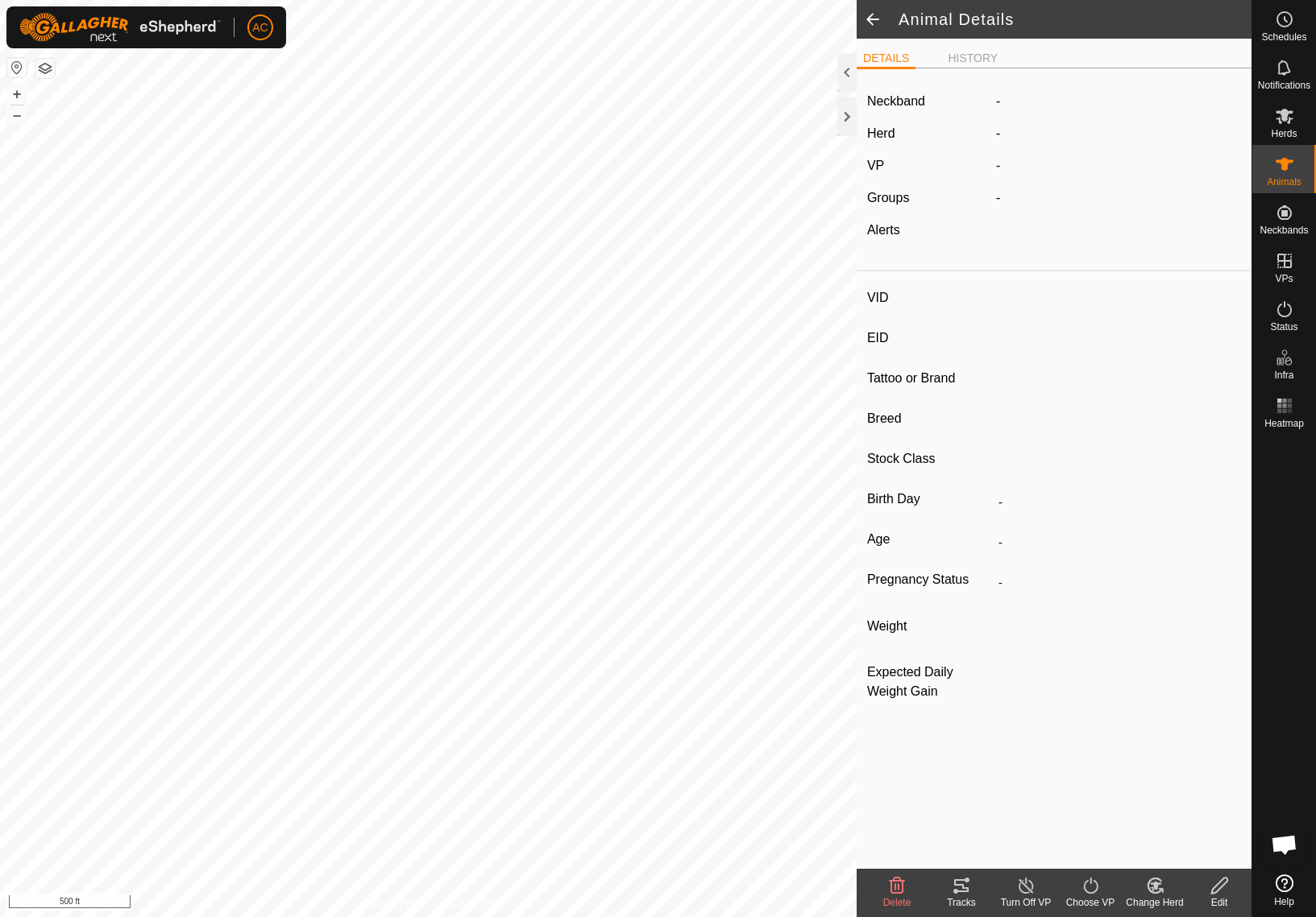
type input "06Zoomie"
type input "-"
type input "DD"
type input "Simmental"
type input "-"
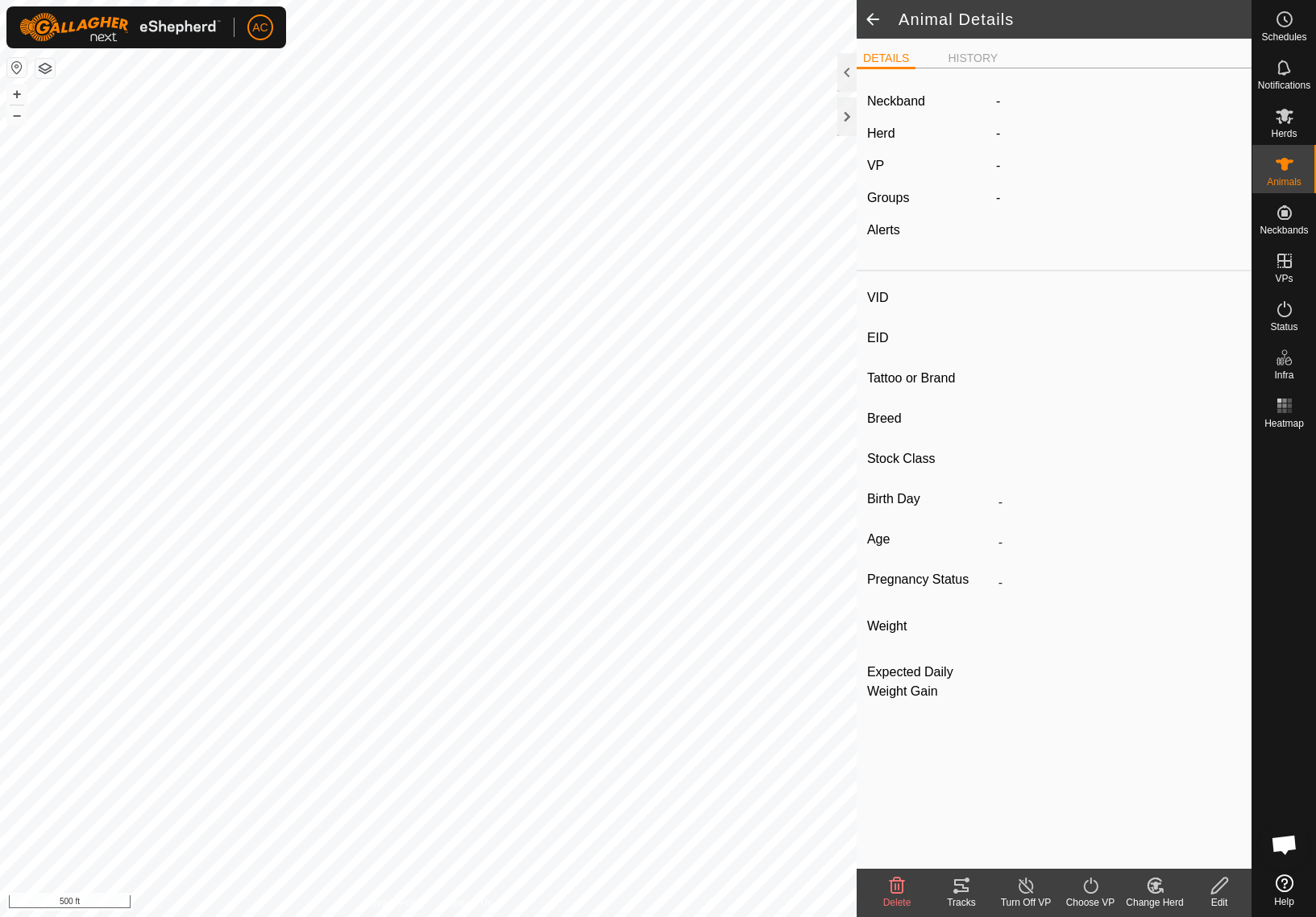
type input "0 kg"
type input "-"
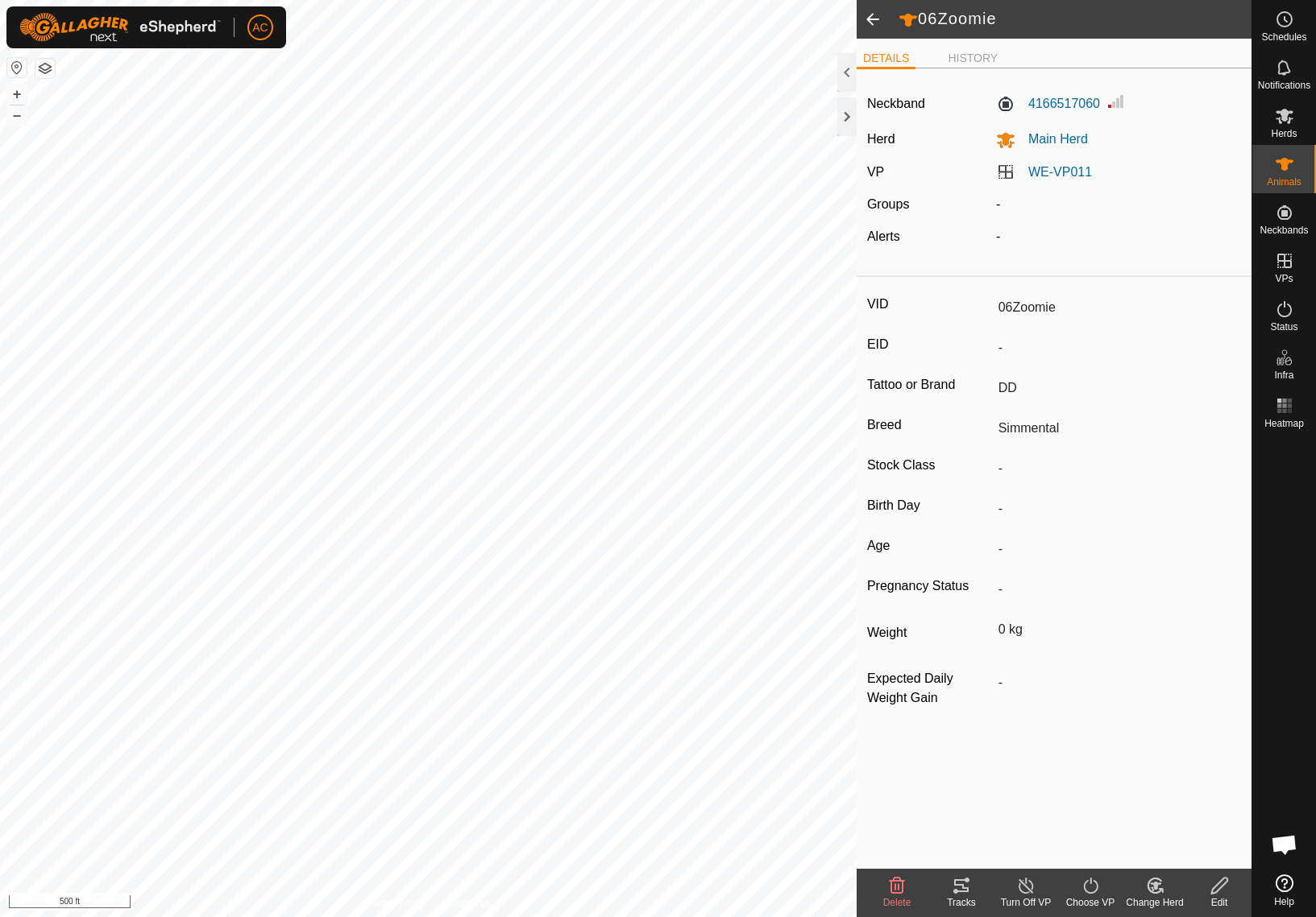
click at [875, 17] on span at bounding box center [872, 19] width 32 height 38
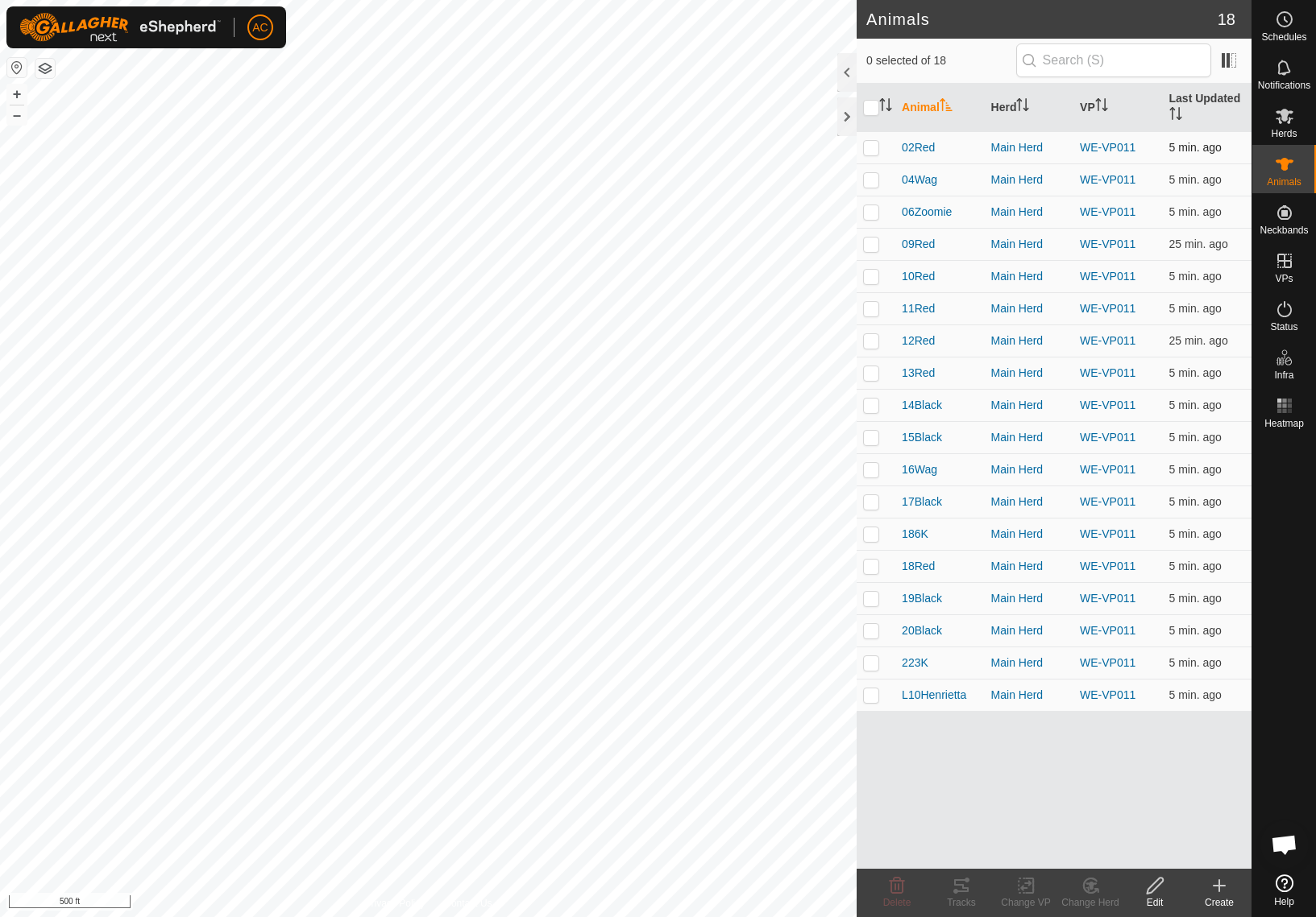
click at [874, 141] on p-checkbox at bounding box center [871, 147] width 16 height 13
checkbox input "true"
click at [865, 192] on td at bounding box center [875, 179] width 38 height 32
checkbox input "true"
drag, startPoint x: 865, startPoint y: 264, endPoint x: 869, endPoint y: 279, distance: 15.5
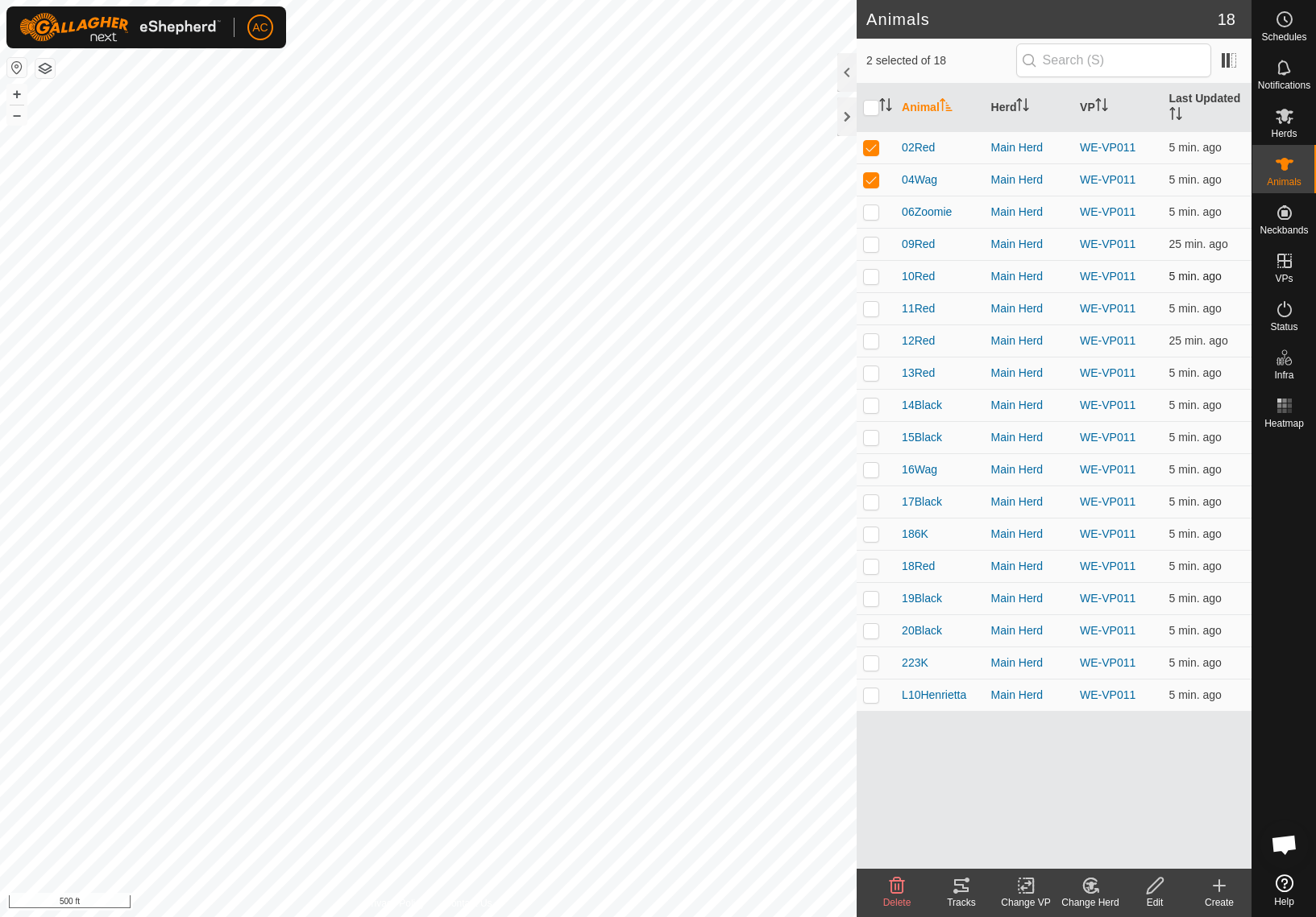
click at [866, 265] on td at bounding box center [875, 276] width 38 height 32
checkbox input "true"
click at [867, 305] on p-checkbox at bounding box center [871, 308] width 16 height 13
checkbox input "true"
click at [868, 408] on p-checkbox at bounding box center [871, 405] width 16 height 13
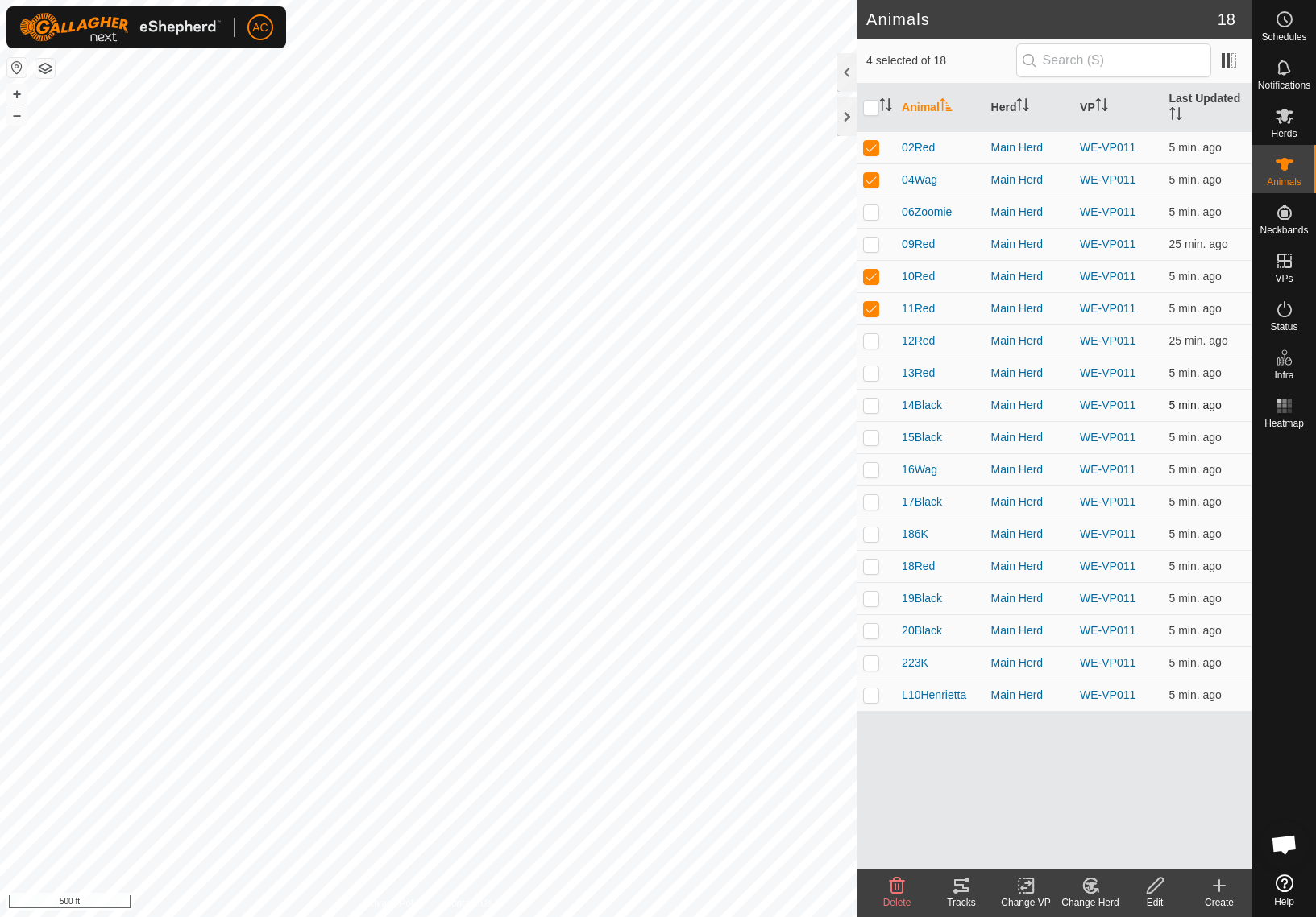
checkbox input "true"
drag, startPoint x: 873, startPoint y: 442, endPoint x: 872, endPoint y: 458, distance: 16.0
click at [873, 443] on p-checkbox at bounding box center [871, 437] width 16 height 13
checkbox input "true"
click at [870, 541] on td at bounding box center [875, 534] width 38 height 32
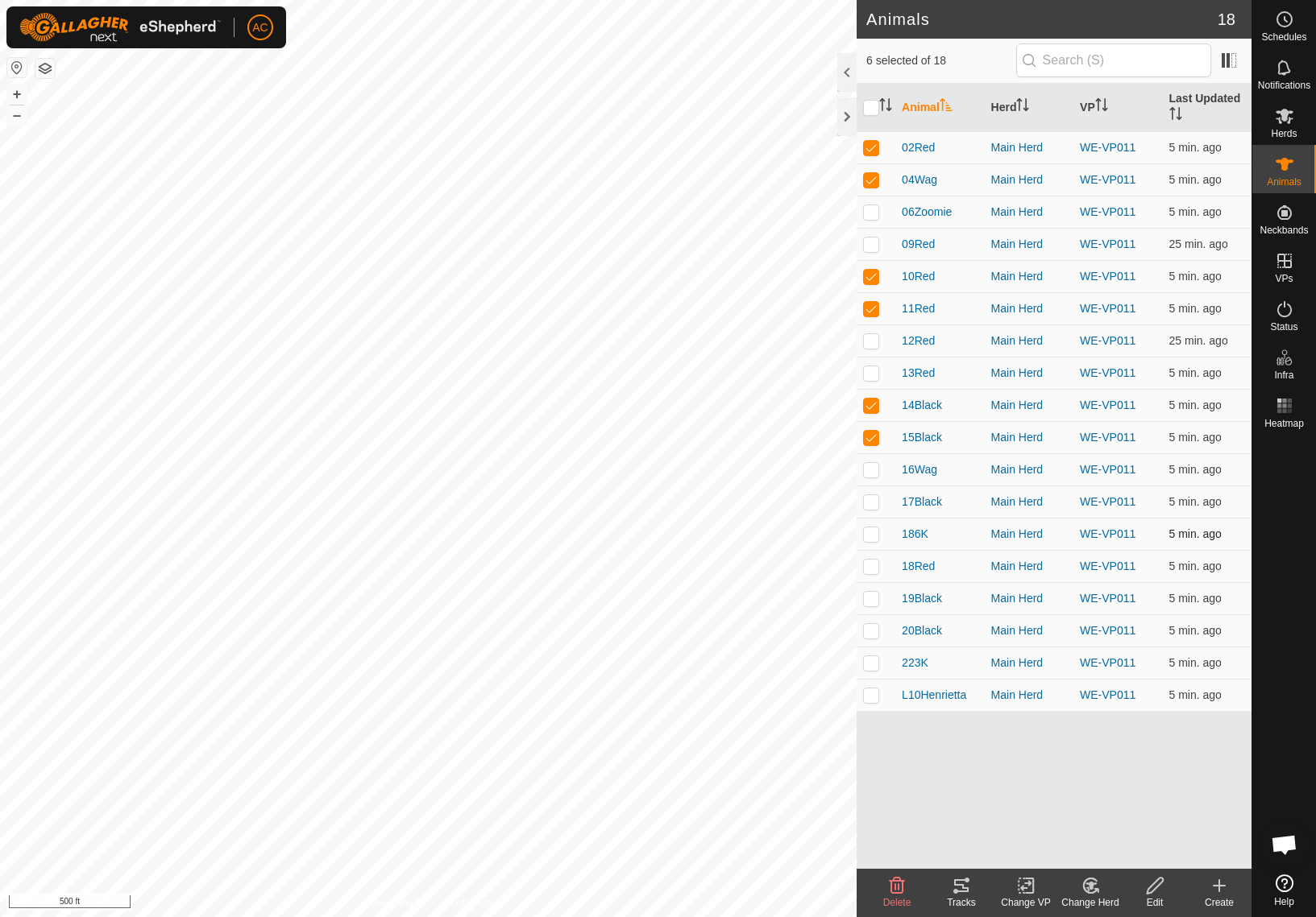
checkbox input "true"
click at [870, 570] on p-checkbox at bounding box center [871, 567] width 16 height 13
checkbox input "true"
click at [867, 641] on td at bounding box center [875, 630] width 38 height 32
checkbox input "true"
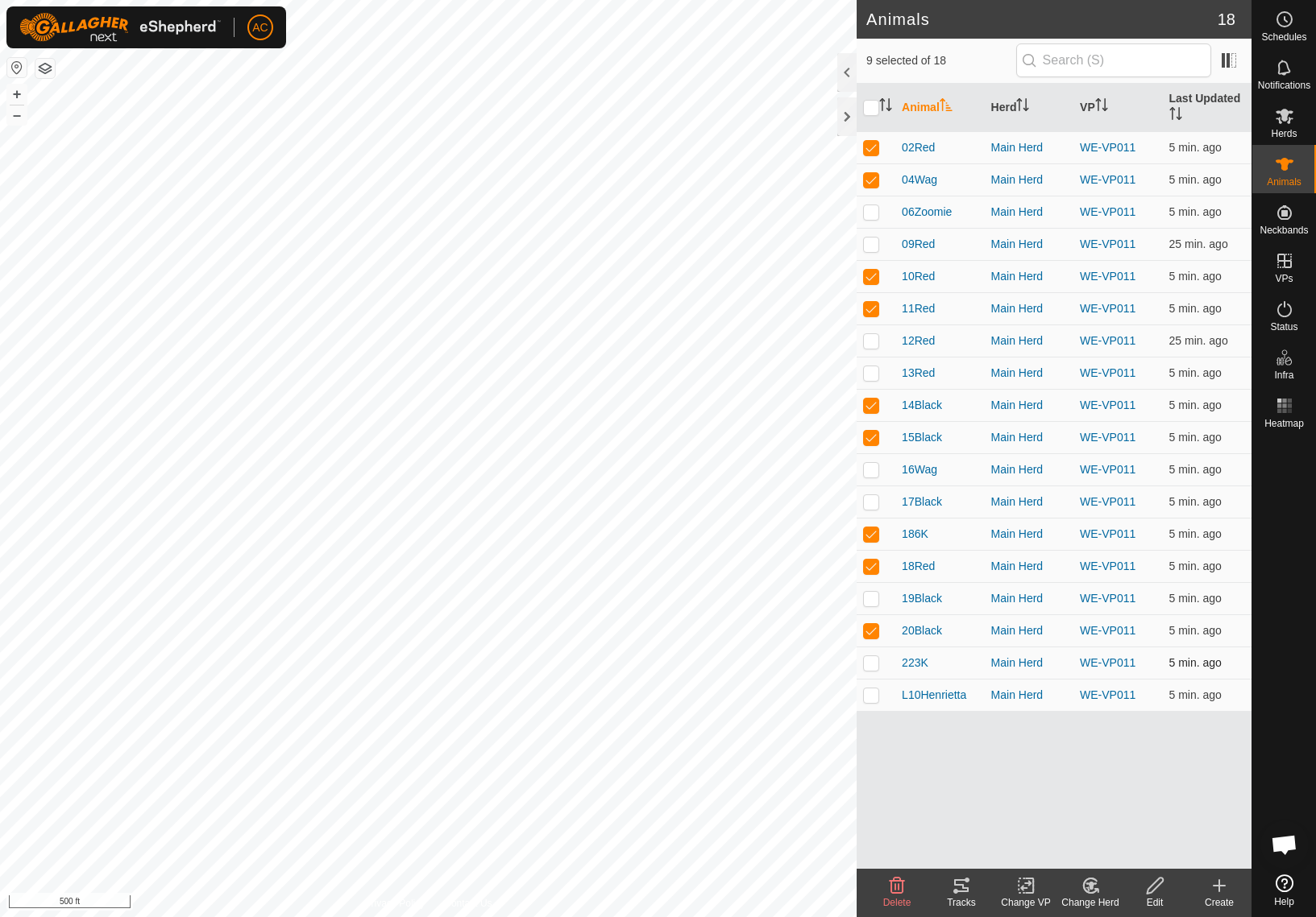
click at [872, 662] on p-checkbox at bounding box center [871, 662] width 16 height 13
checkbox input "true"
click at [967, 891] on icon at bounding box center [961, 886] width 15 height 13
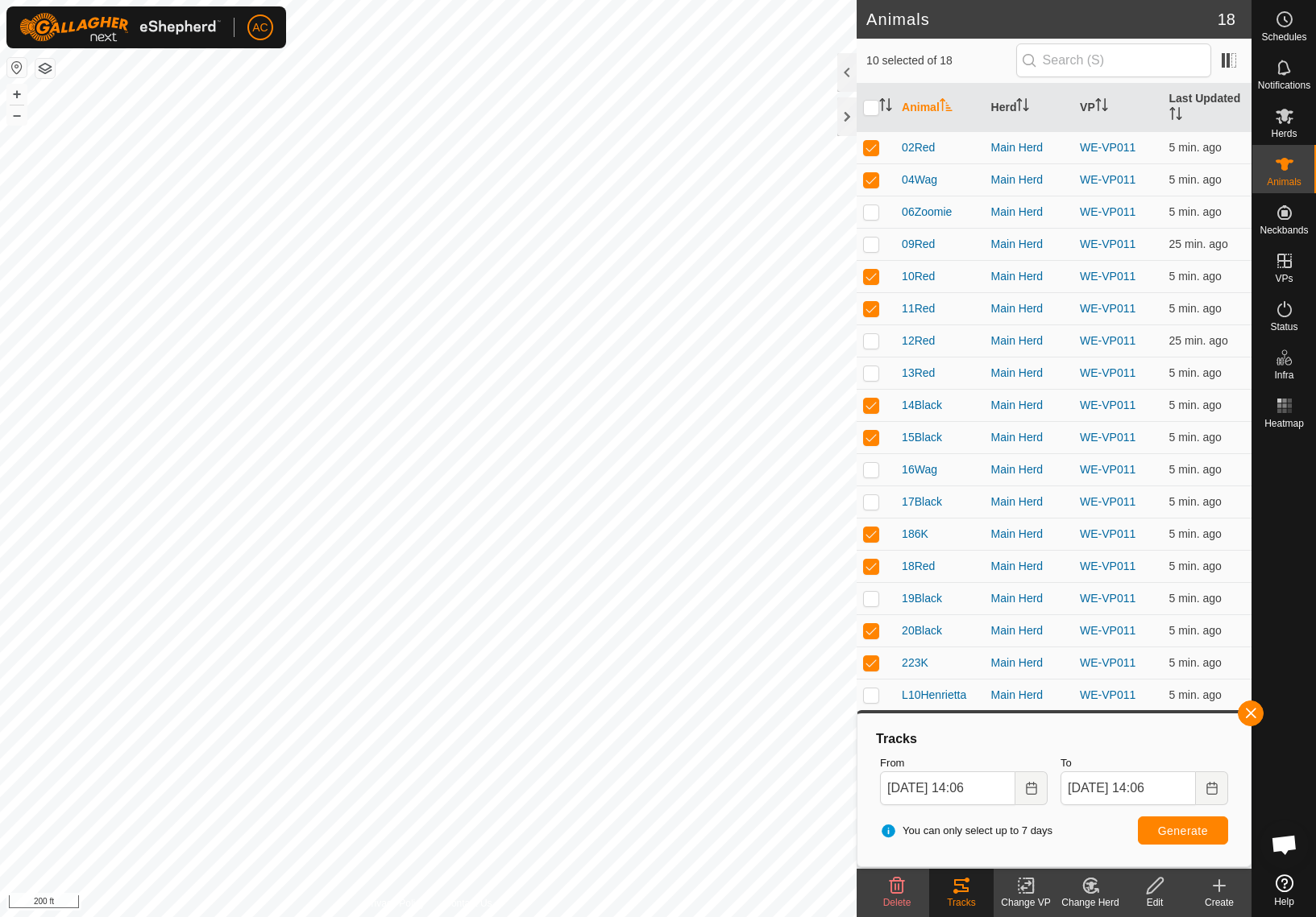
click at [83, 22] on img at bounding box center [120, 27] width 202 height 29
click at [259, 27] on span "AC" at bounding box center [259, 27] width 16 height 17
click at [296, 128] on link "Logout" at bounding box center [334, 124] width 160 height 26
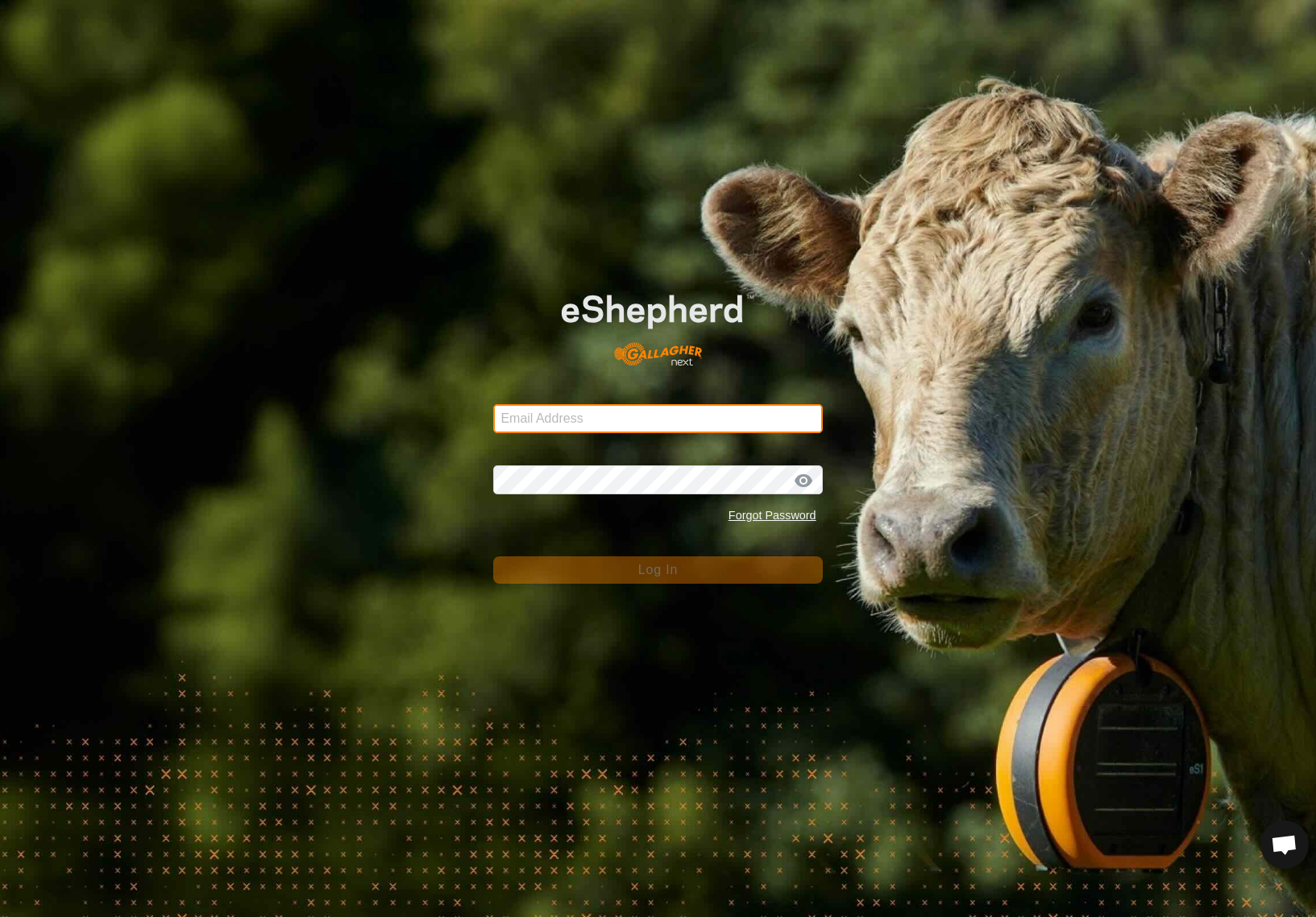
type input "mrdrewcasper@gmail.com"
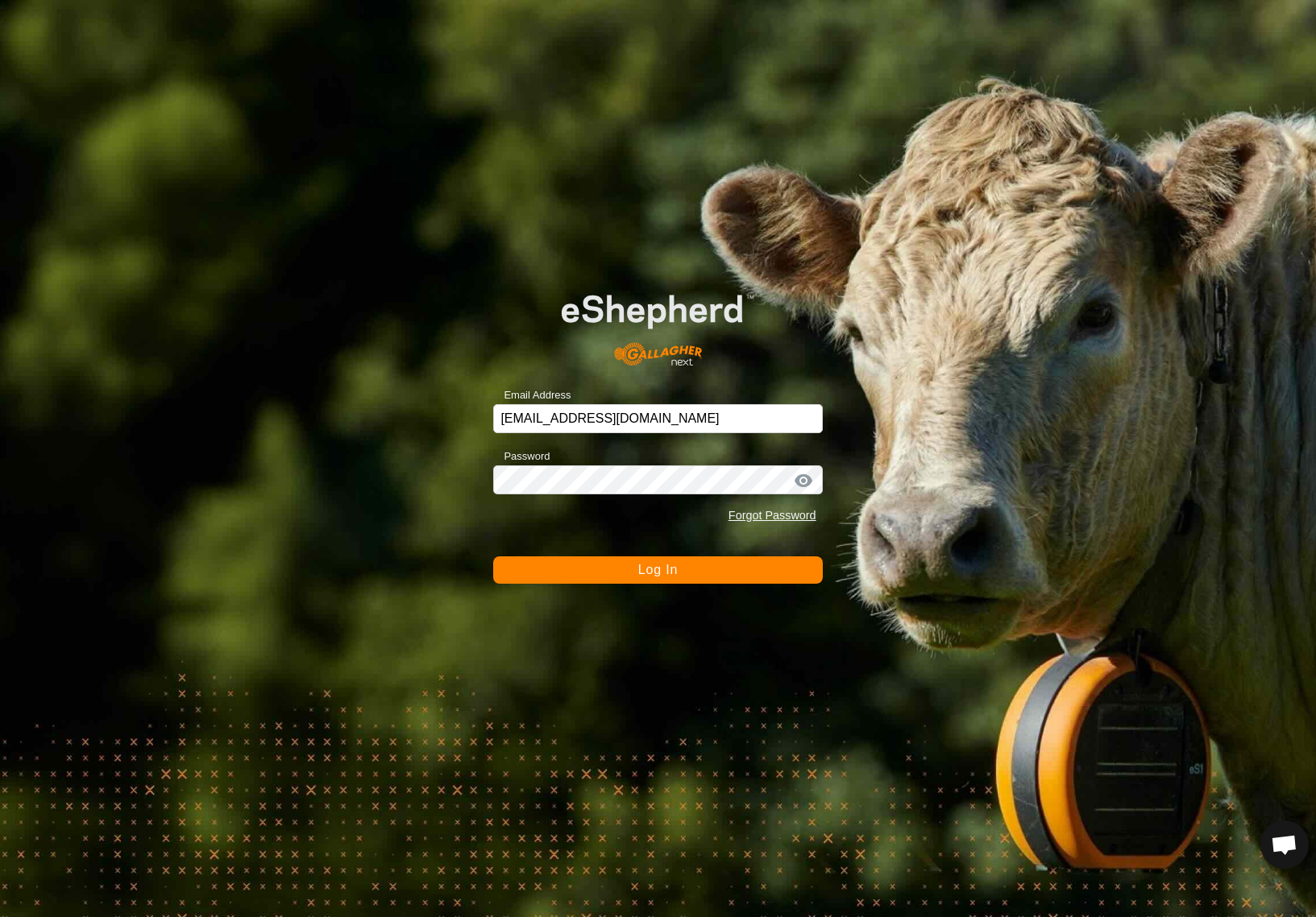
click at [638, 572] on span "Log In" at bounding box center [657, 569] width 39 height 14
